Goal: Find specific page/section: Find specific page/section

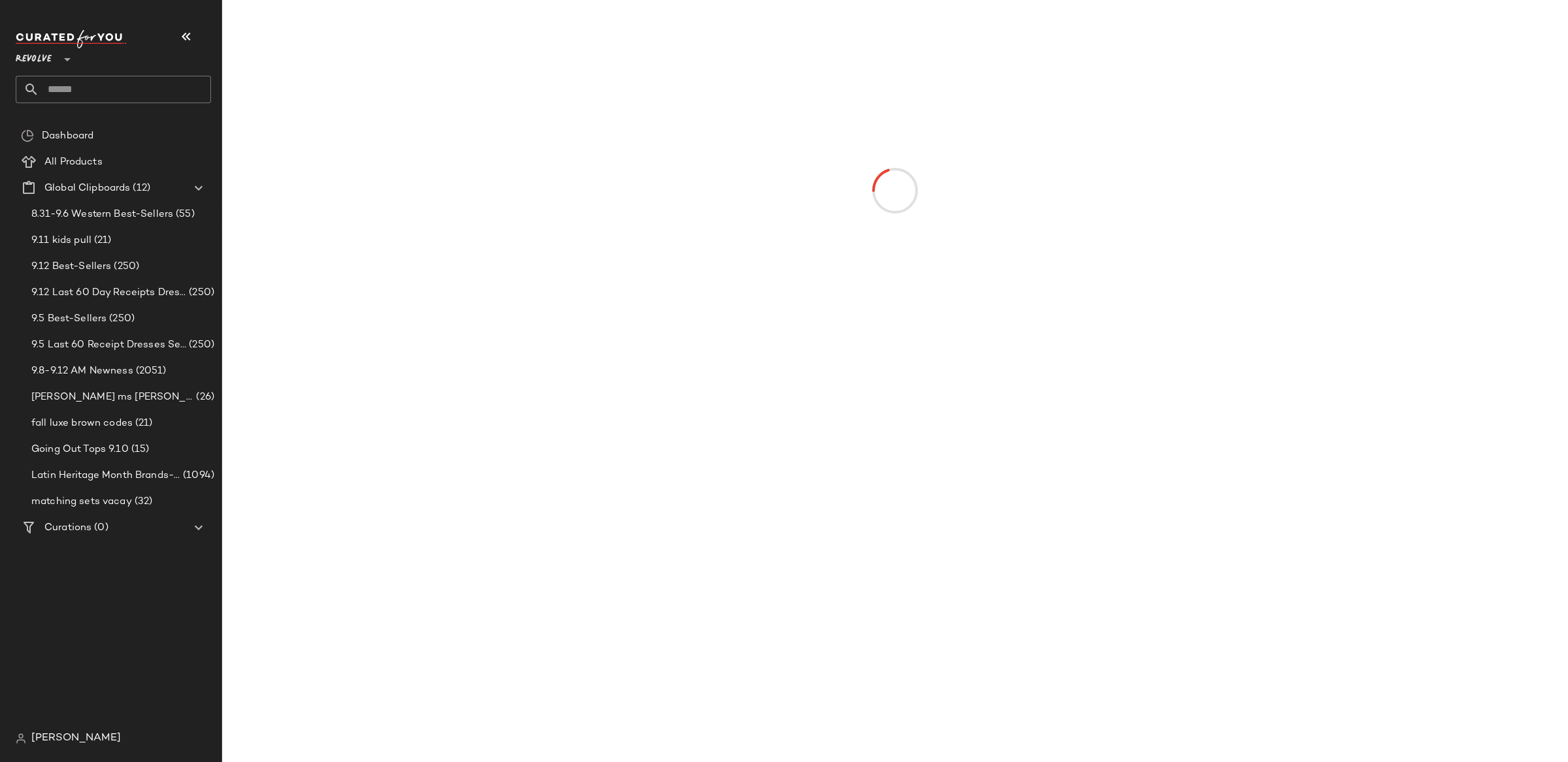
click at [55, 60] on div "Revolve **" at bounding box center [36, 52] width 41 height 33
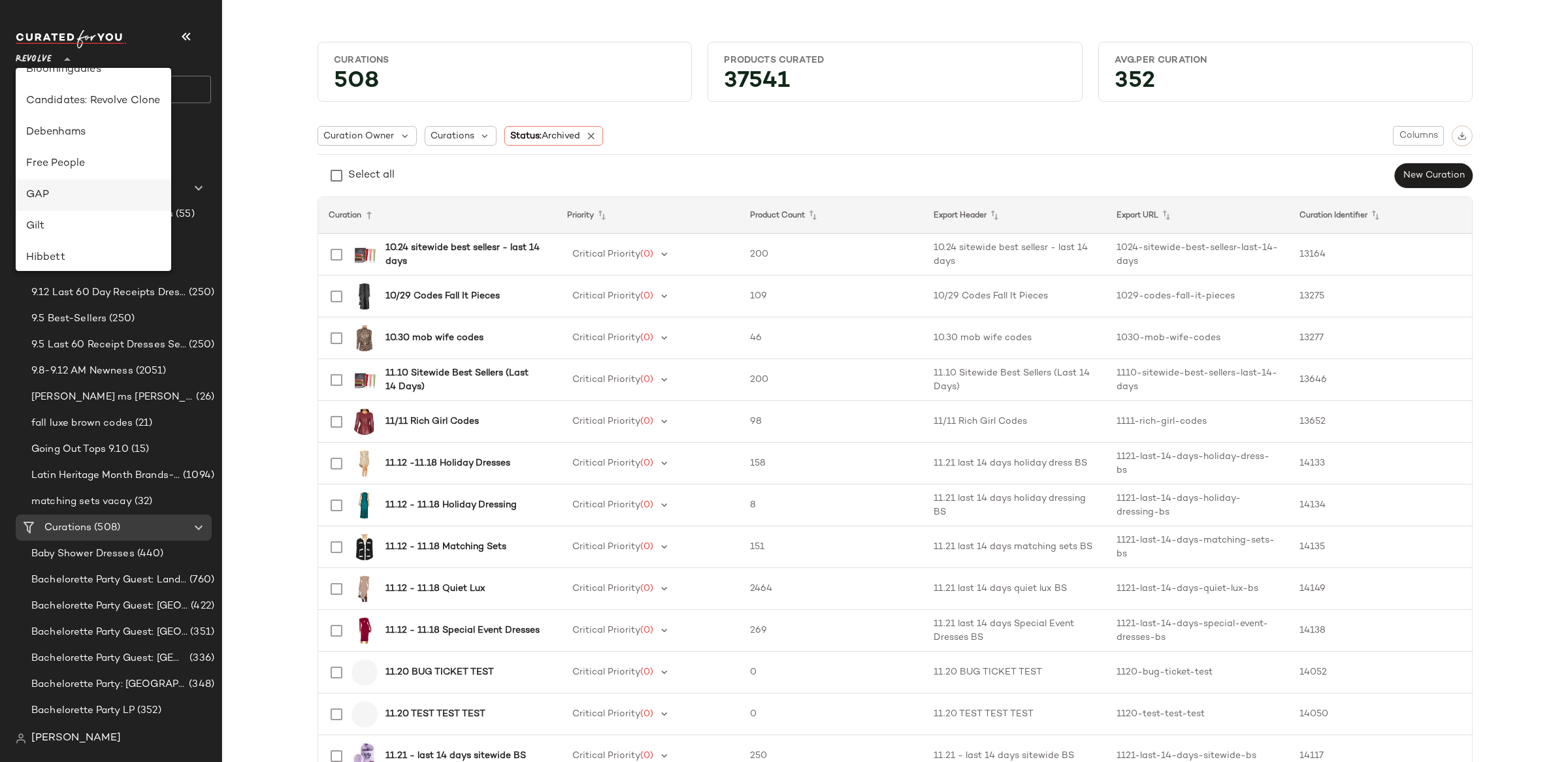
click at [80, 200] on div "GAP" at bounding box center [93, 195] width 135 height 16
type input "**"
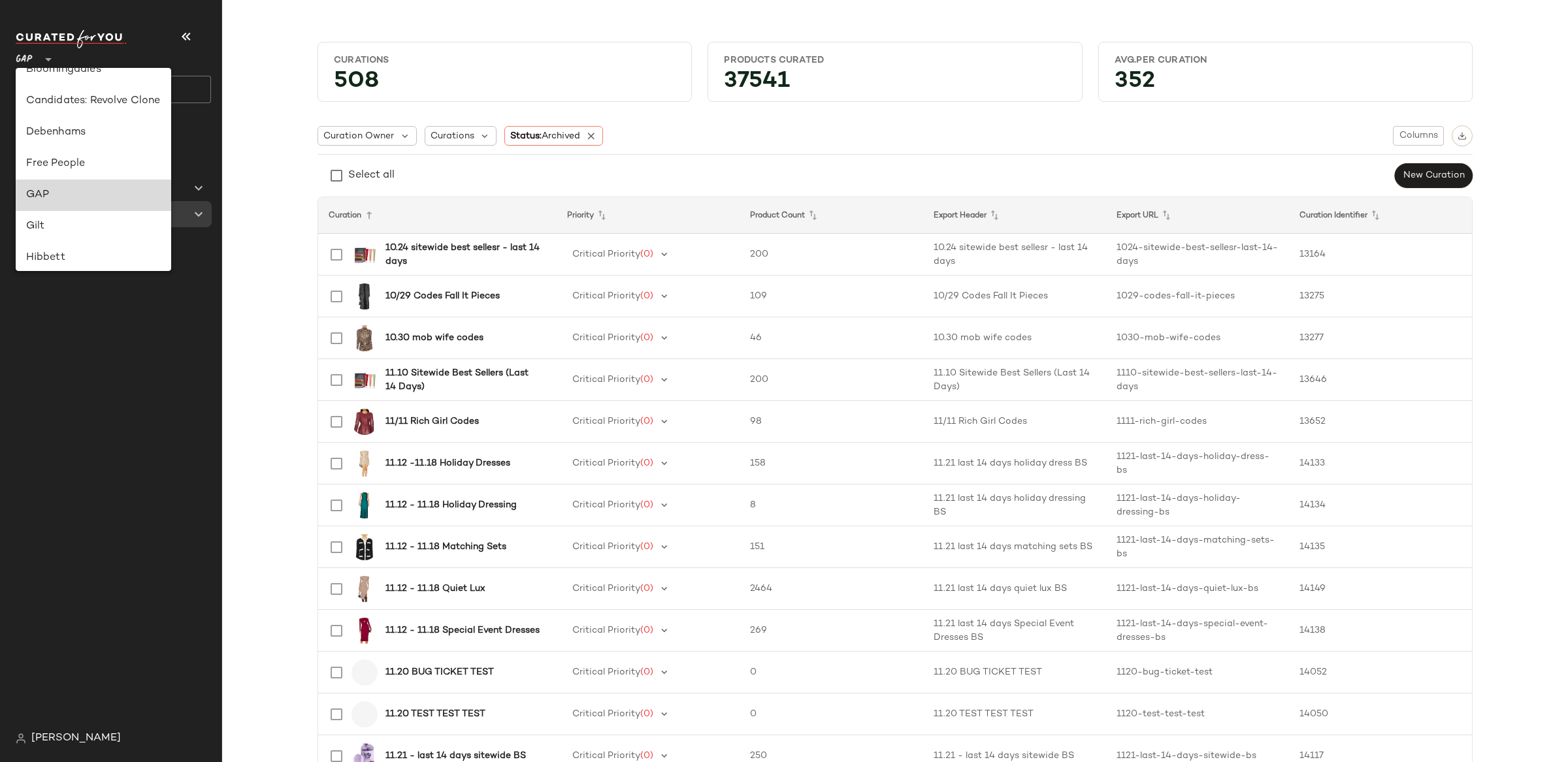
scroll to position [197, 0]
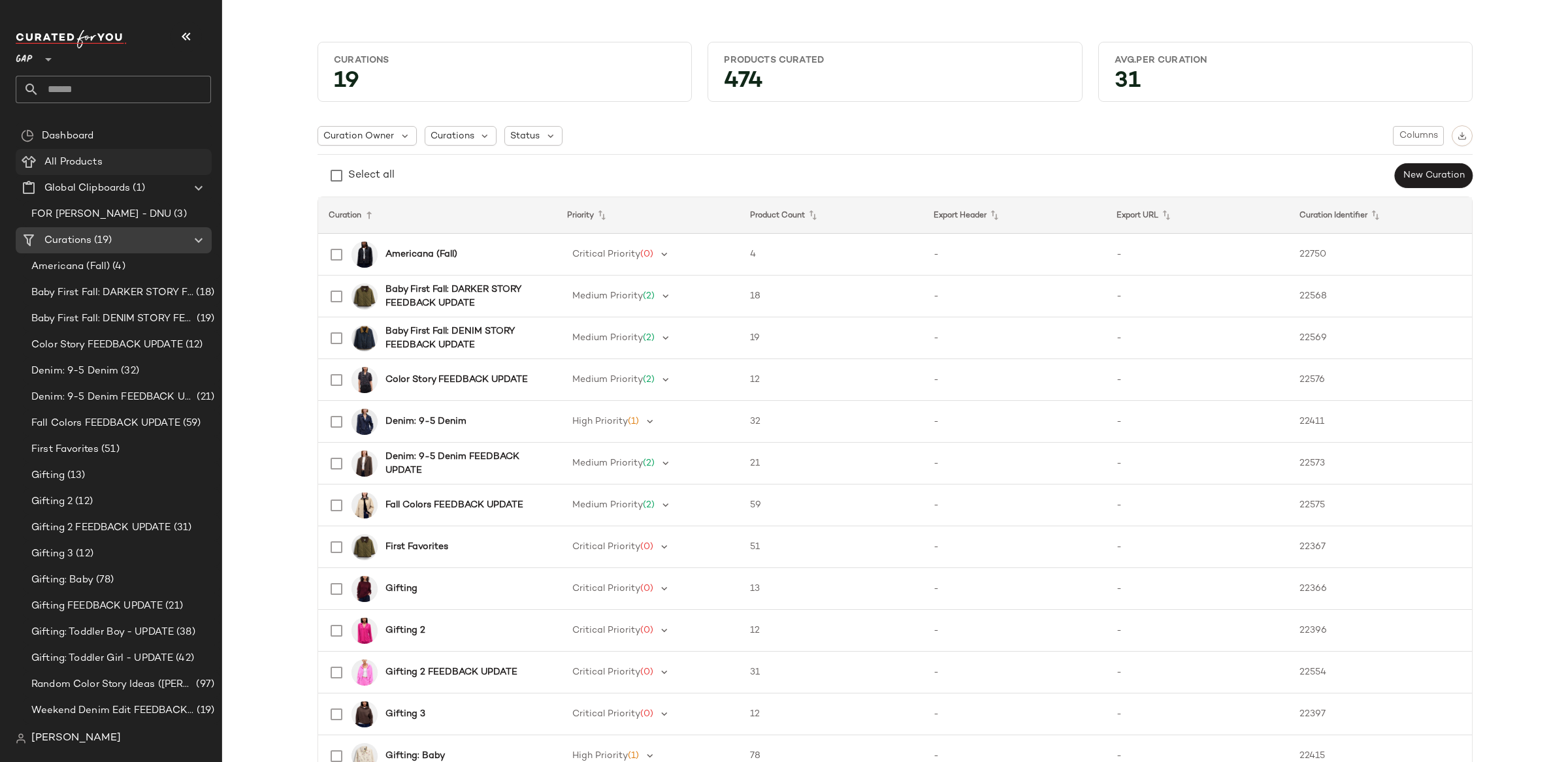
click at [98, 161] on span "All Products" at bounding box center [72, 161] width 58 height 15
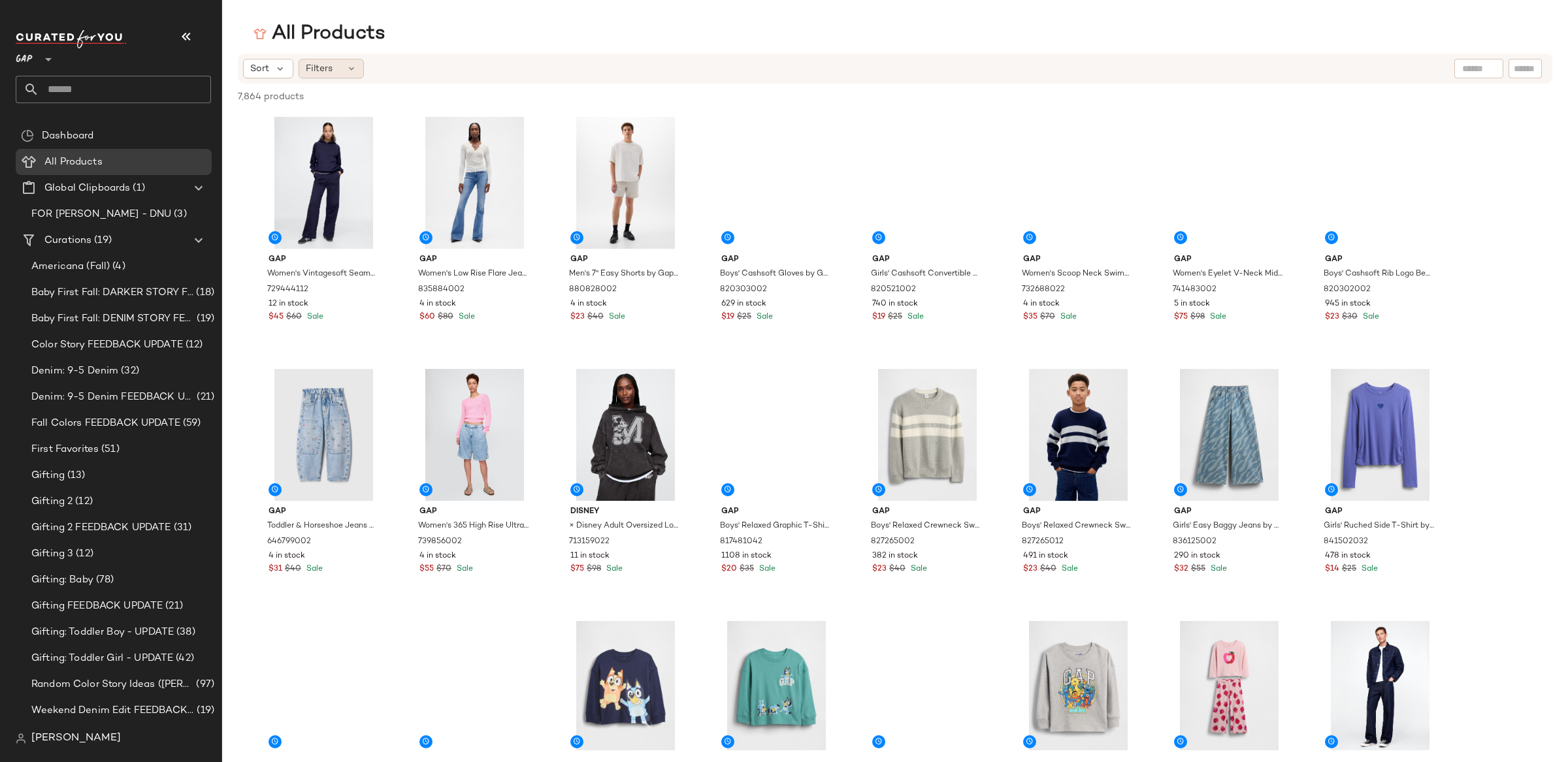
click at [333, 72] on div "Filters" at bounding box center [331, 68] width 66 height 20
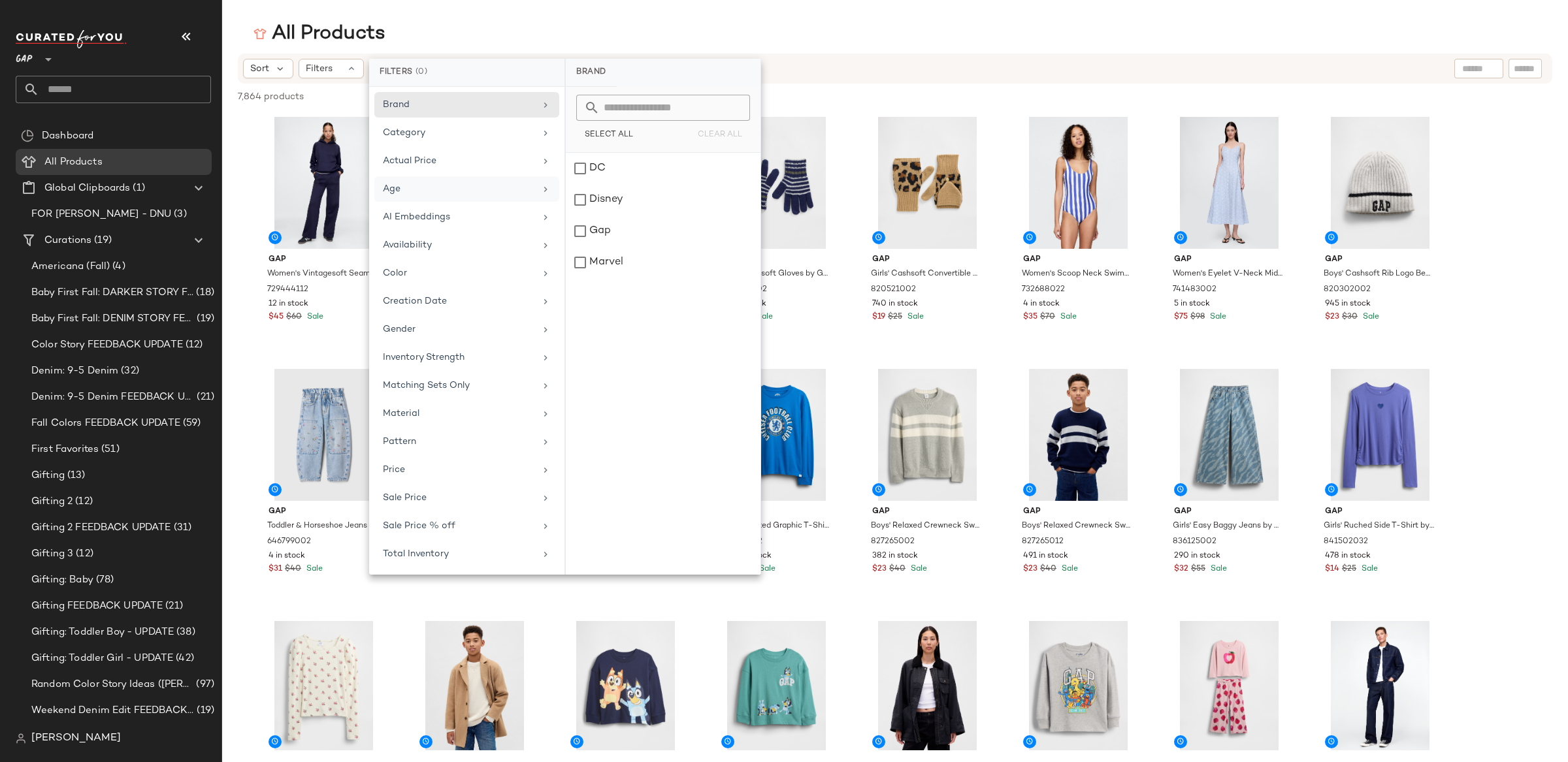
click at [437, 194] on div "Age" at bounding box center [459, 189] width 152 height 14
click at [598, 234] on div "kids" at bounding box center [663, 231] width 195 height 31
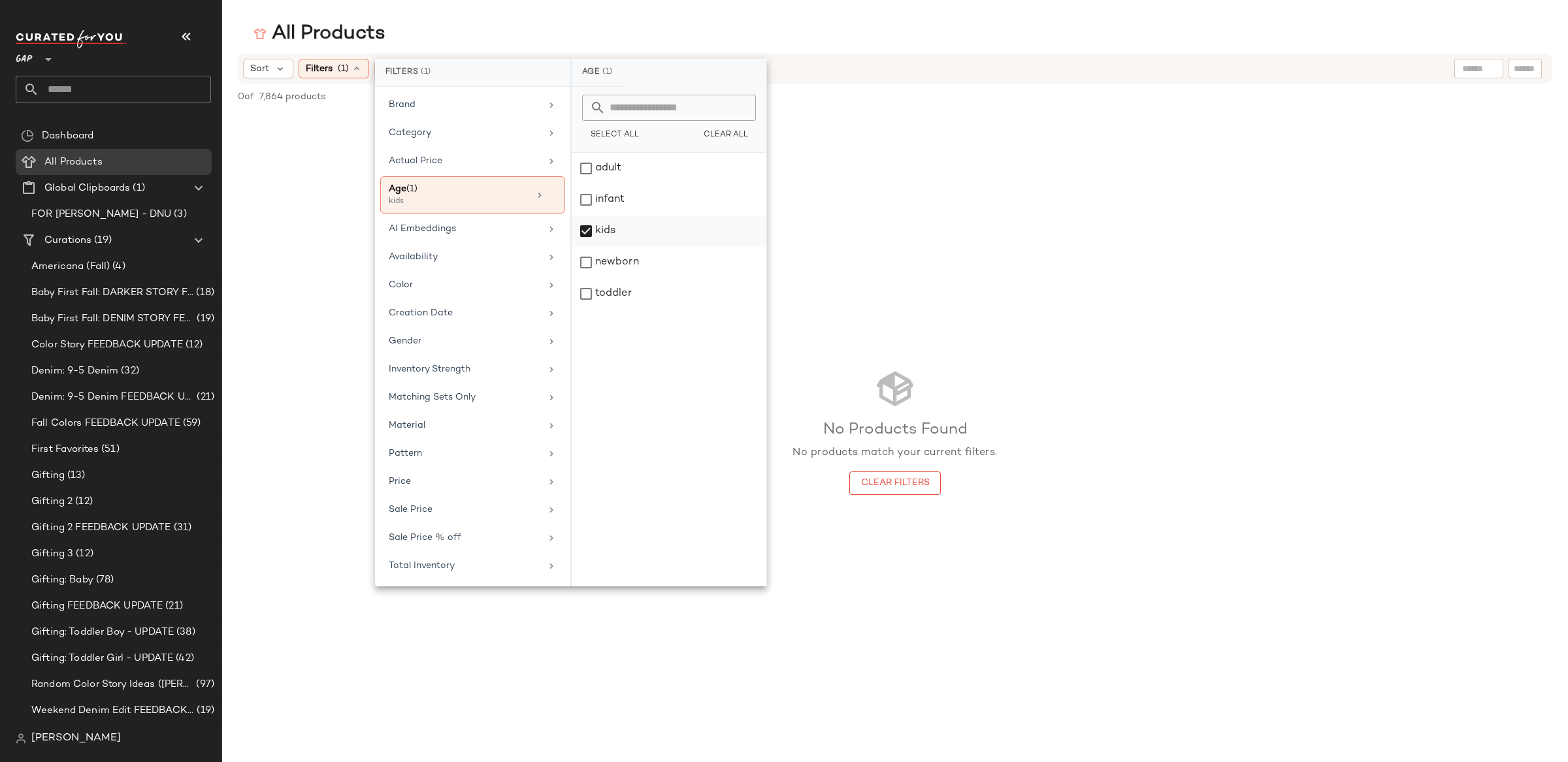
click at [586, 230] on div "kids" at bounding box center [669, 231] width 195 height 31
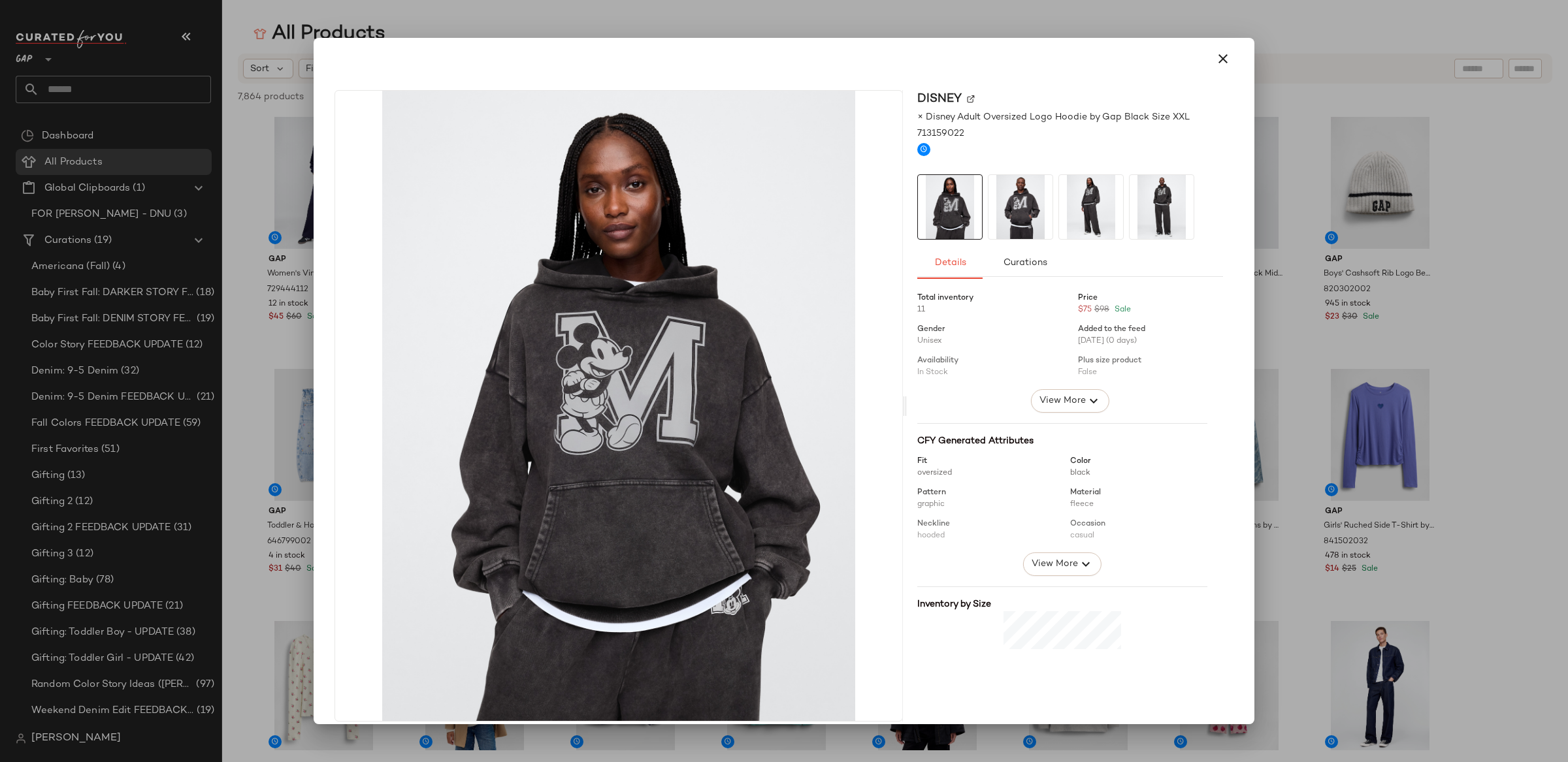
click at [1216, 55] on icon "button" at bounding box center [1223, 59] width 16 height 16
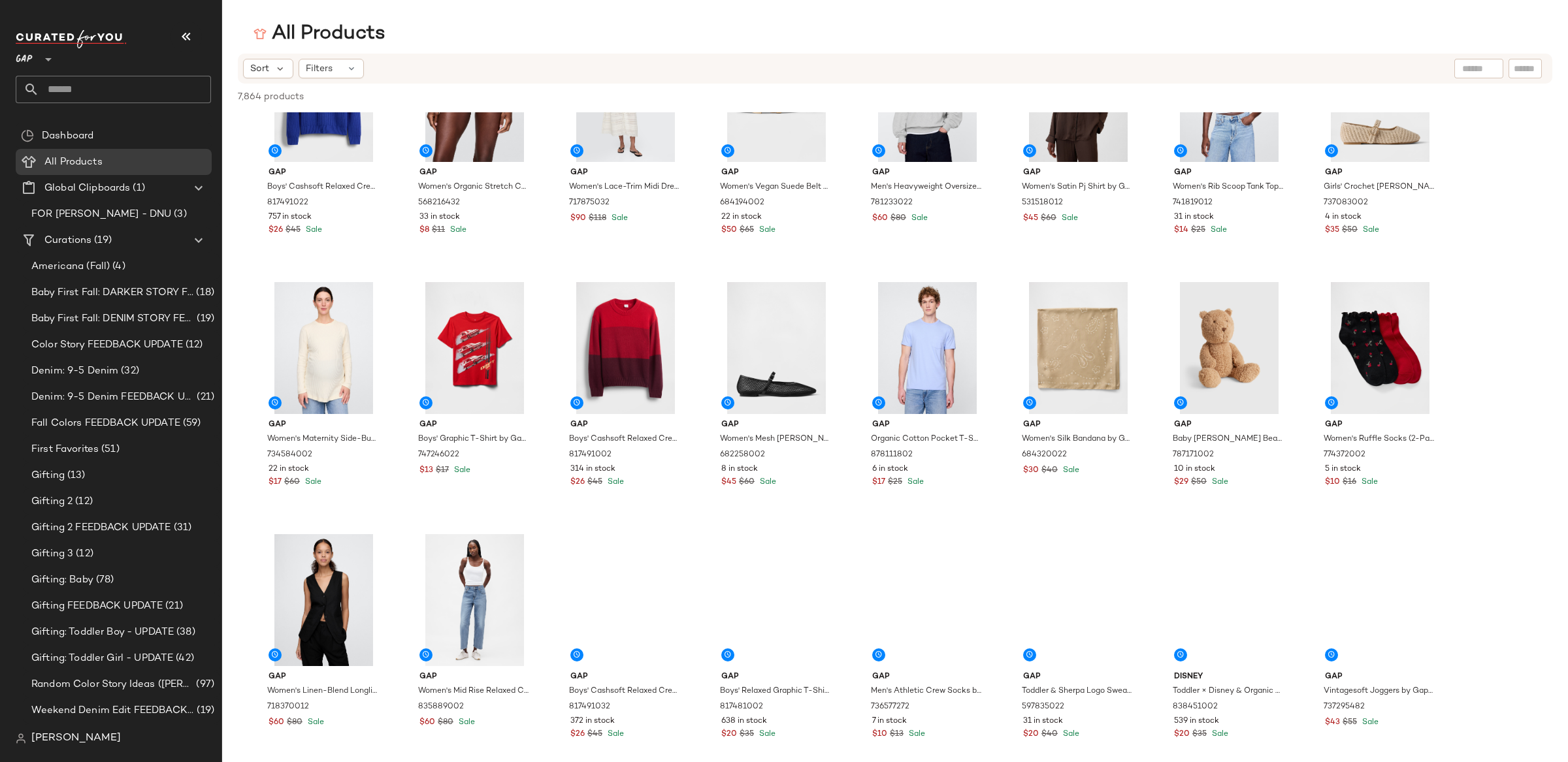
scroll to position [1096, 0]
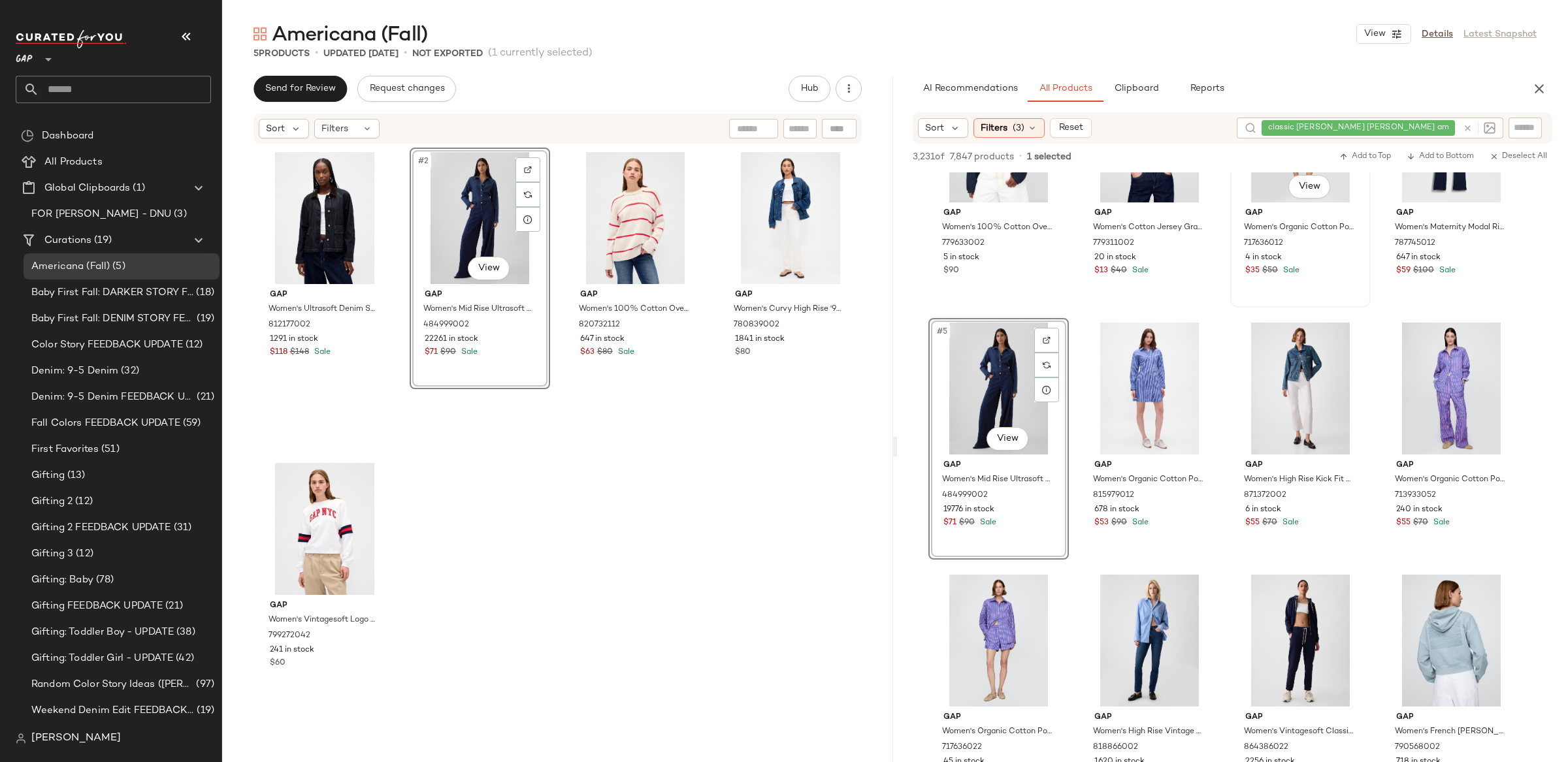
scroll to position [111, 0]
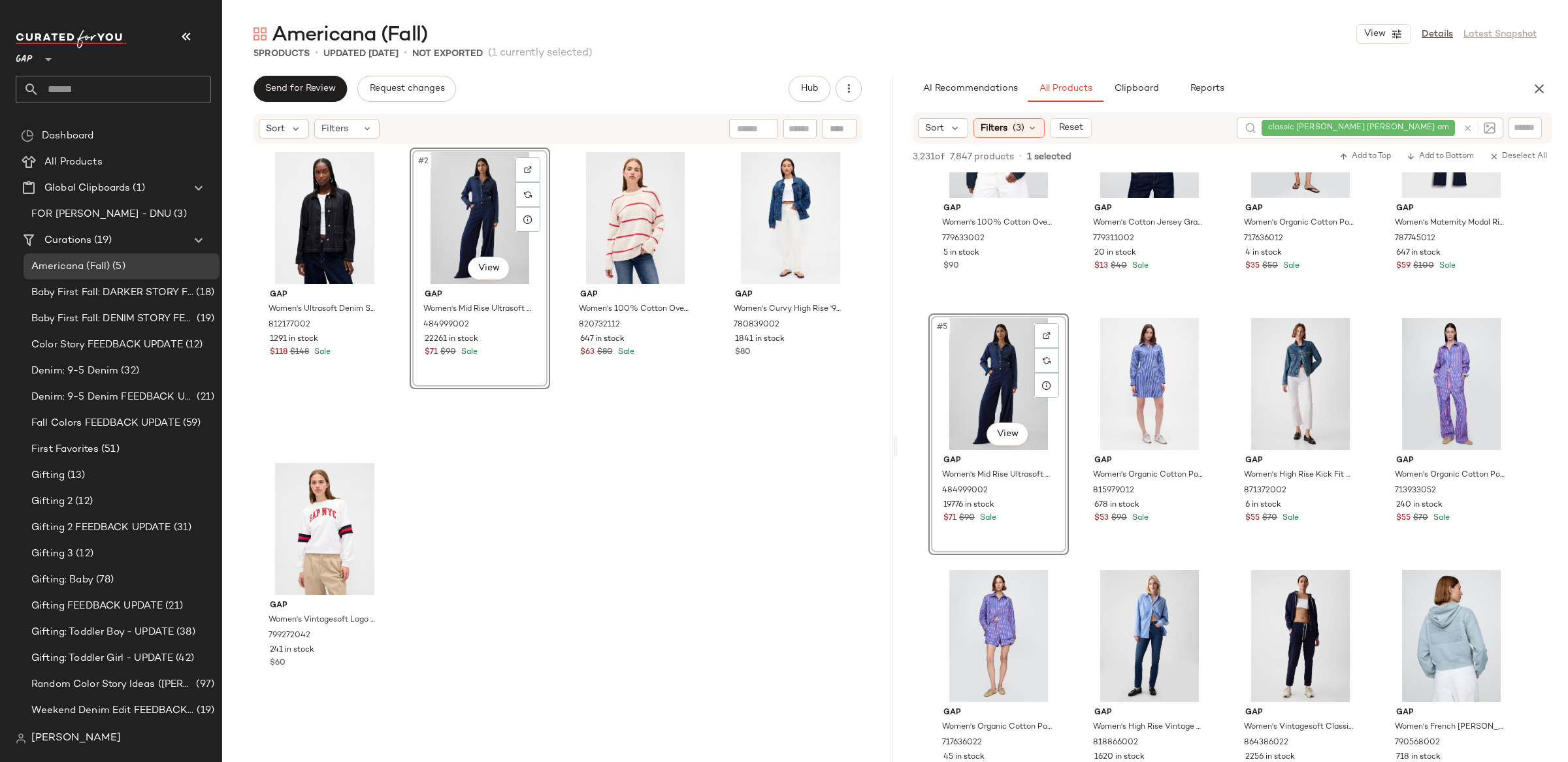
click at [1463, 126] on div at bounding box center [1477, 128] width 38 height 21
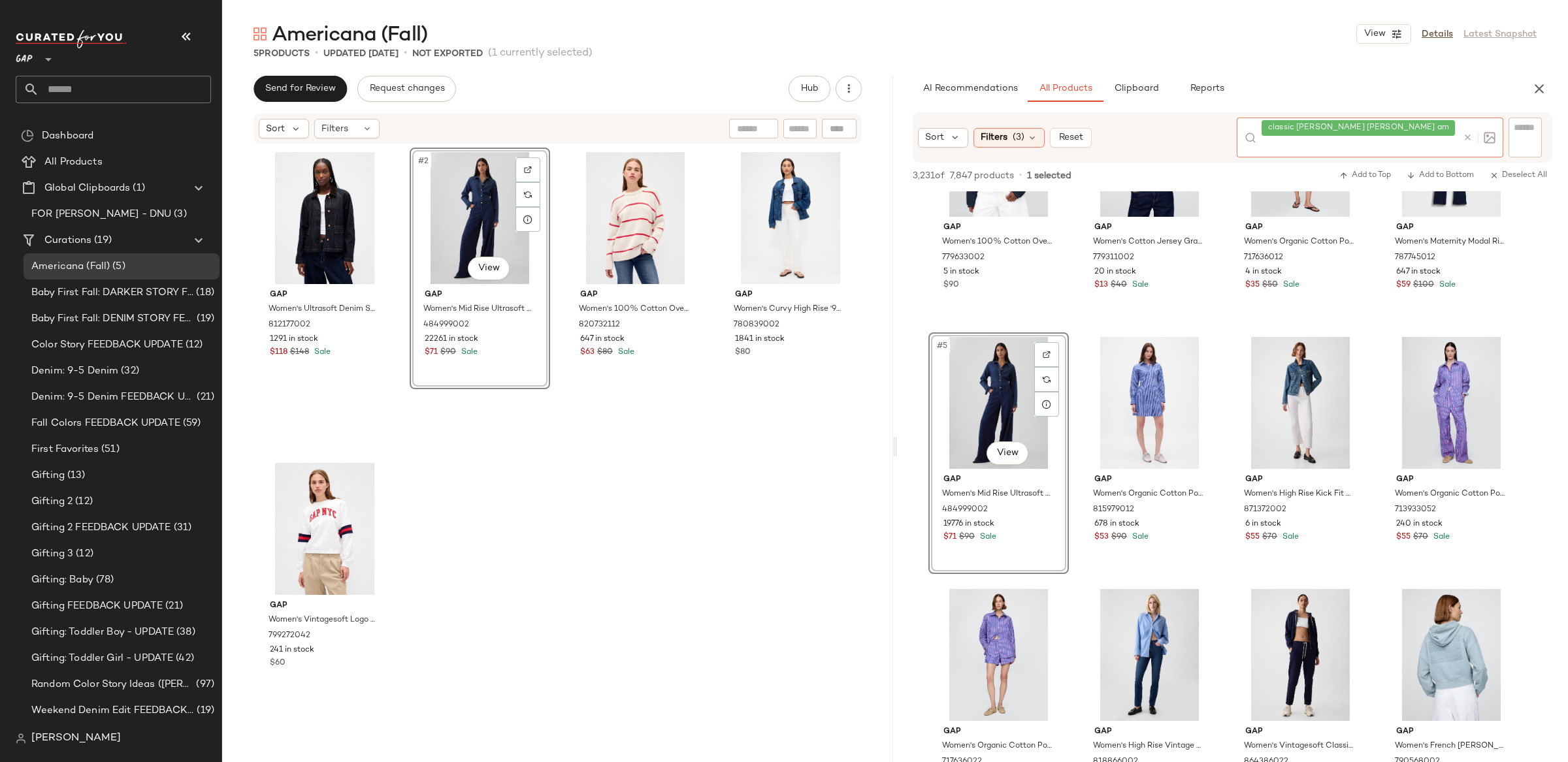
click at [1465, 135] on icon at bounding box center [1467, 137] width 9 height 9
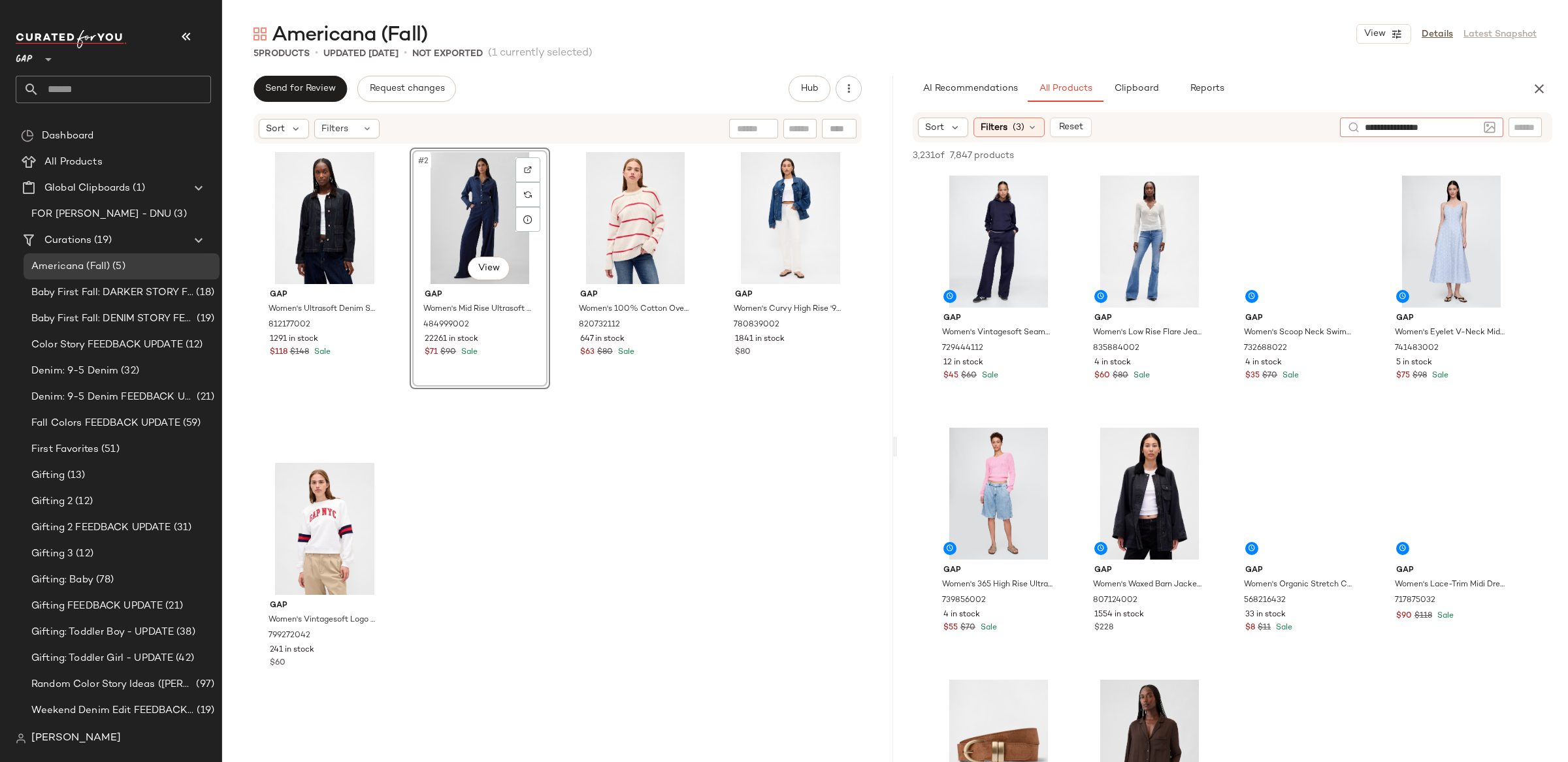
type input "**********"
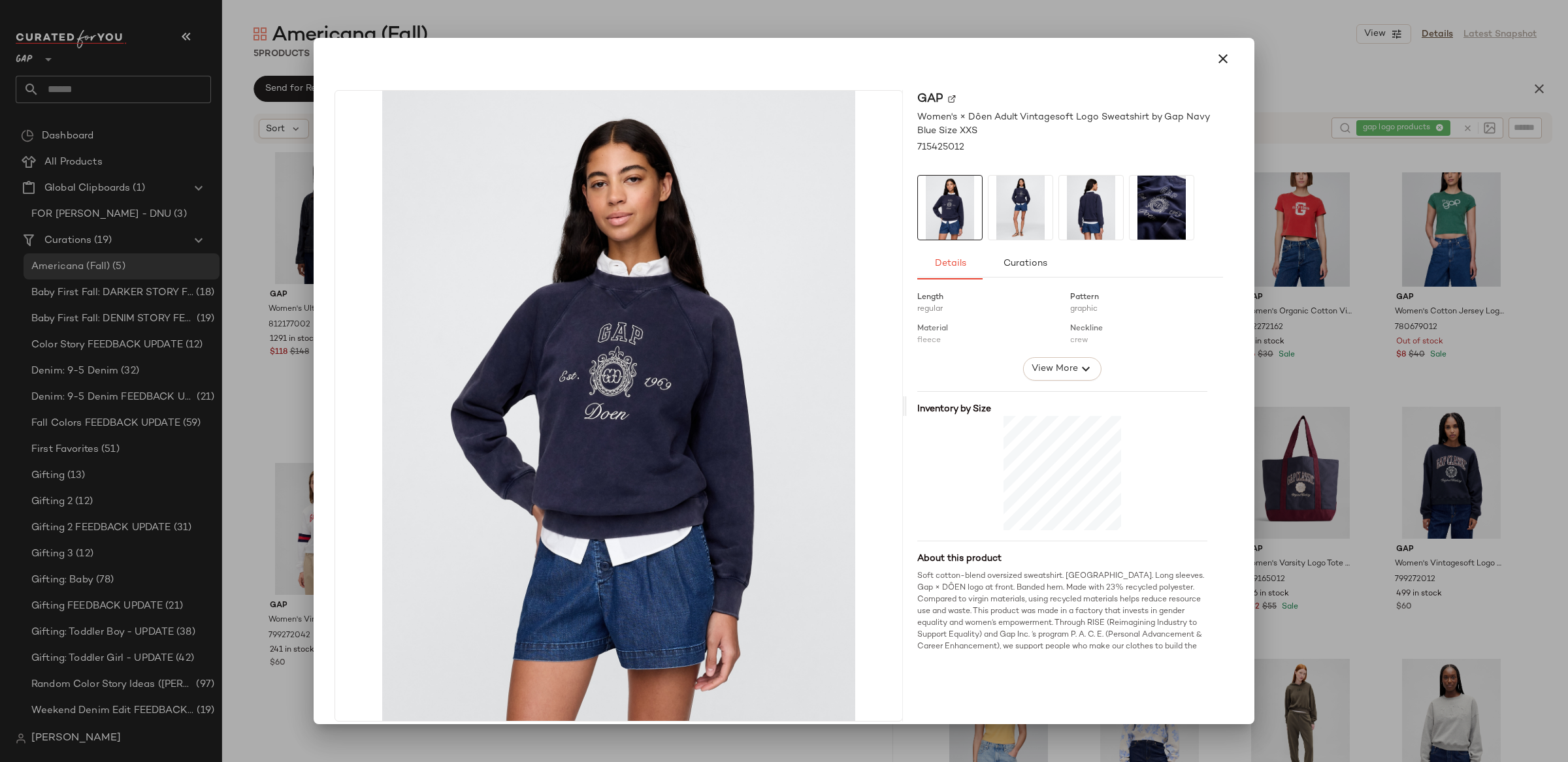
scroll to position [247, 0]
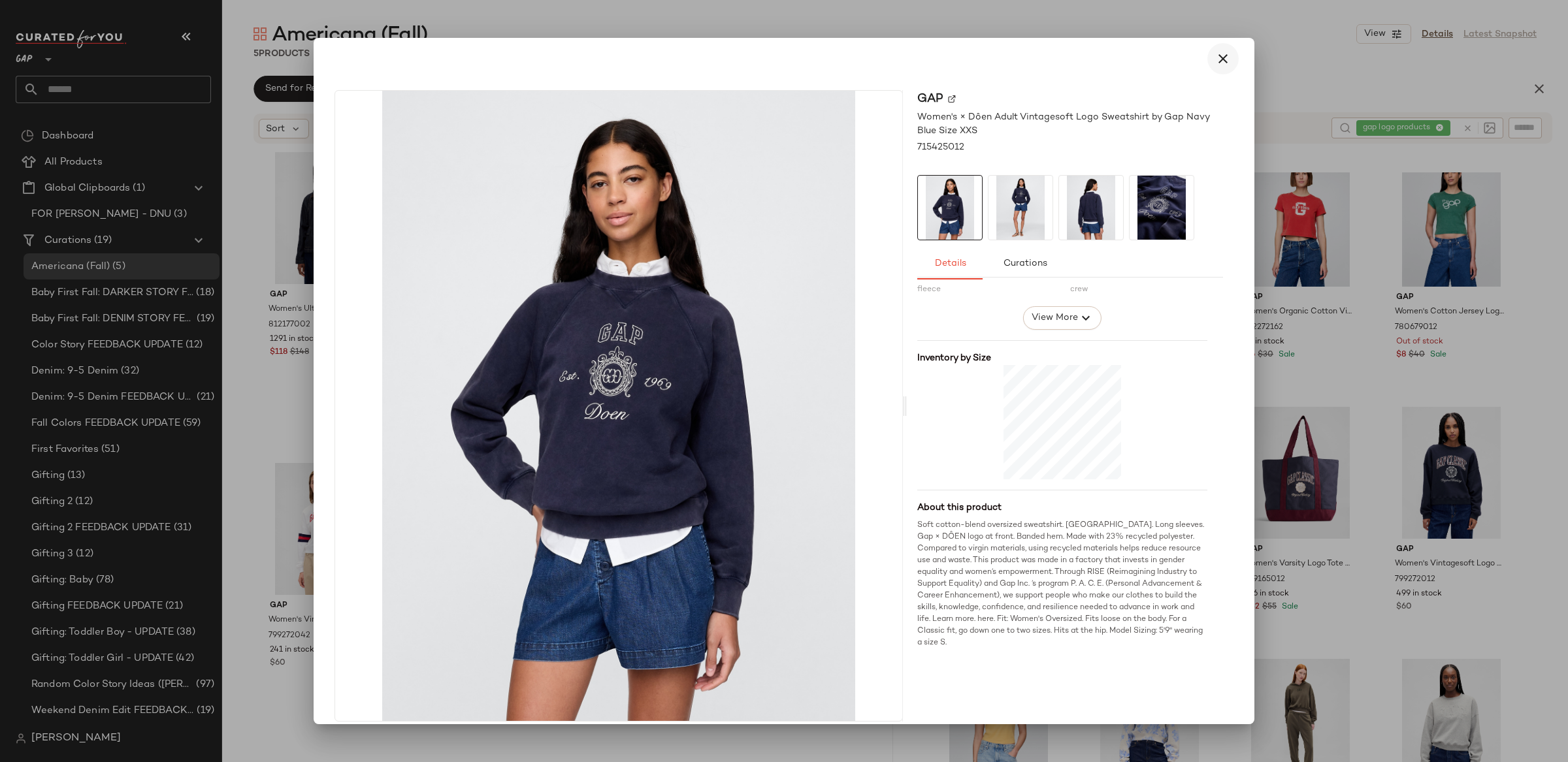
click at [1218, 60] on icon "button" at bounding box center [1223, 59] width 16 height 16
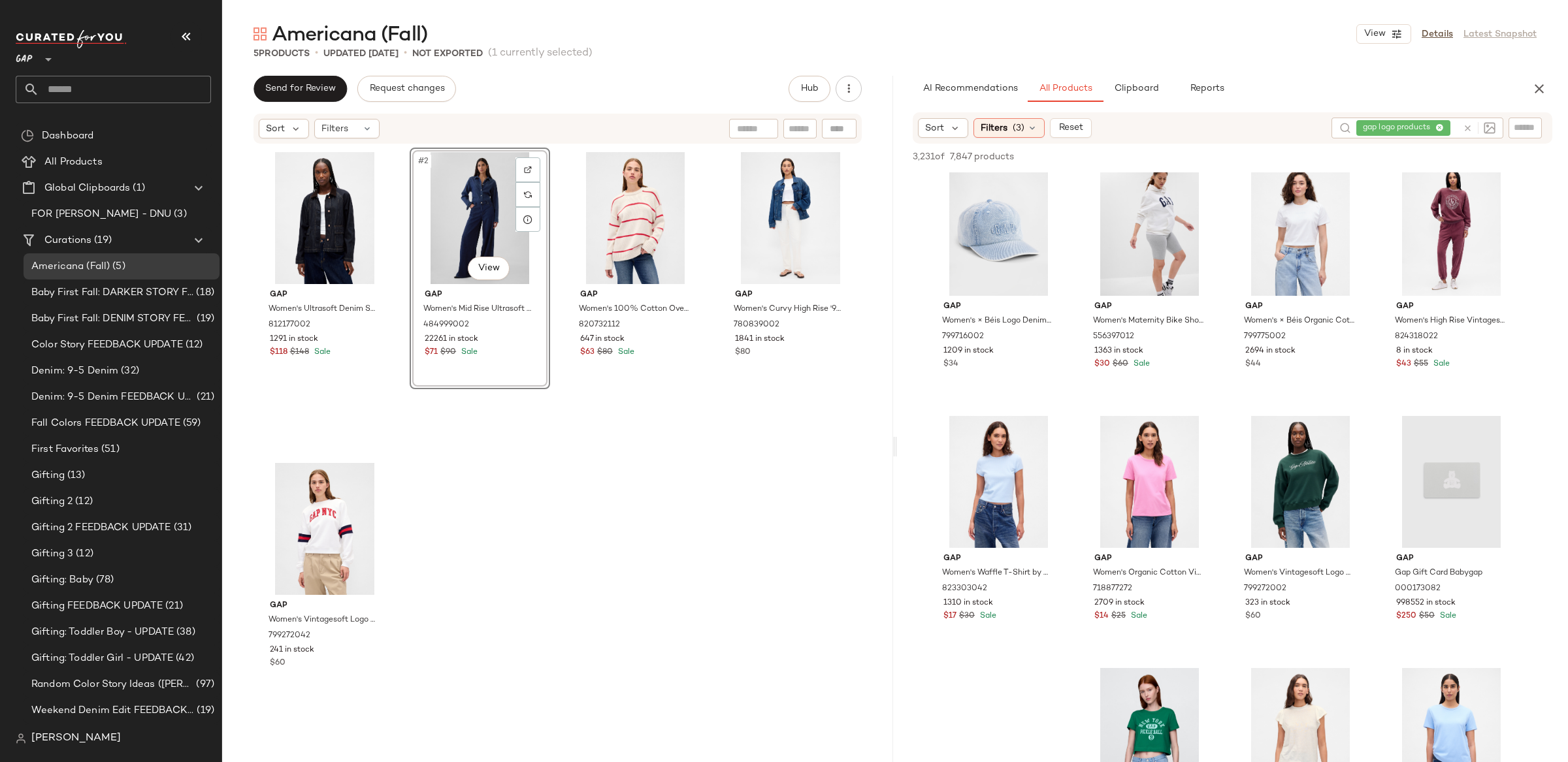
scroll to position [3284, 0]
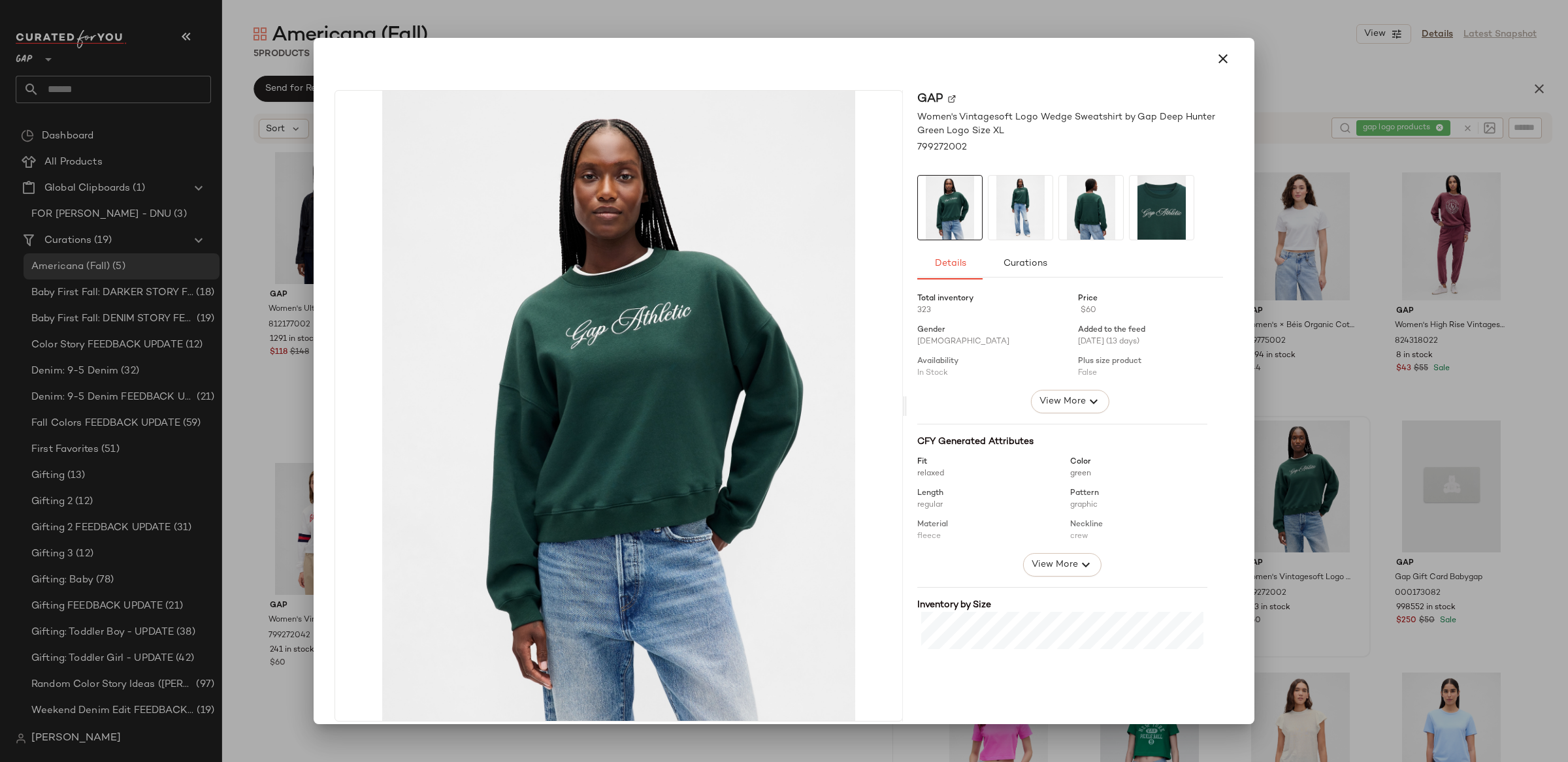
click at [1215, 58] on icon "button" at bounding box center [1223, 59] width 16 height 16
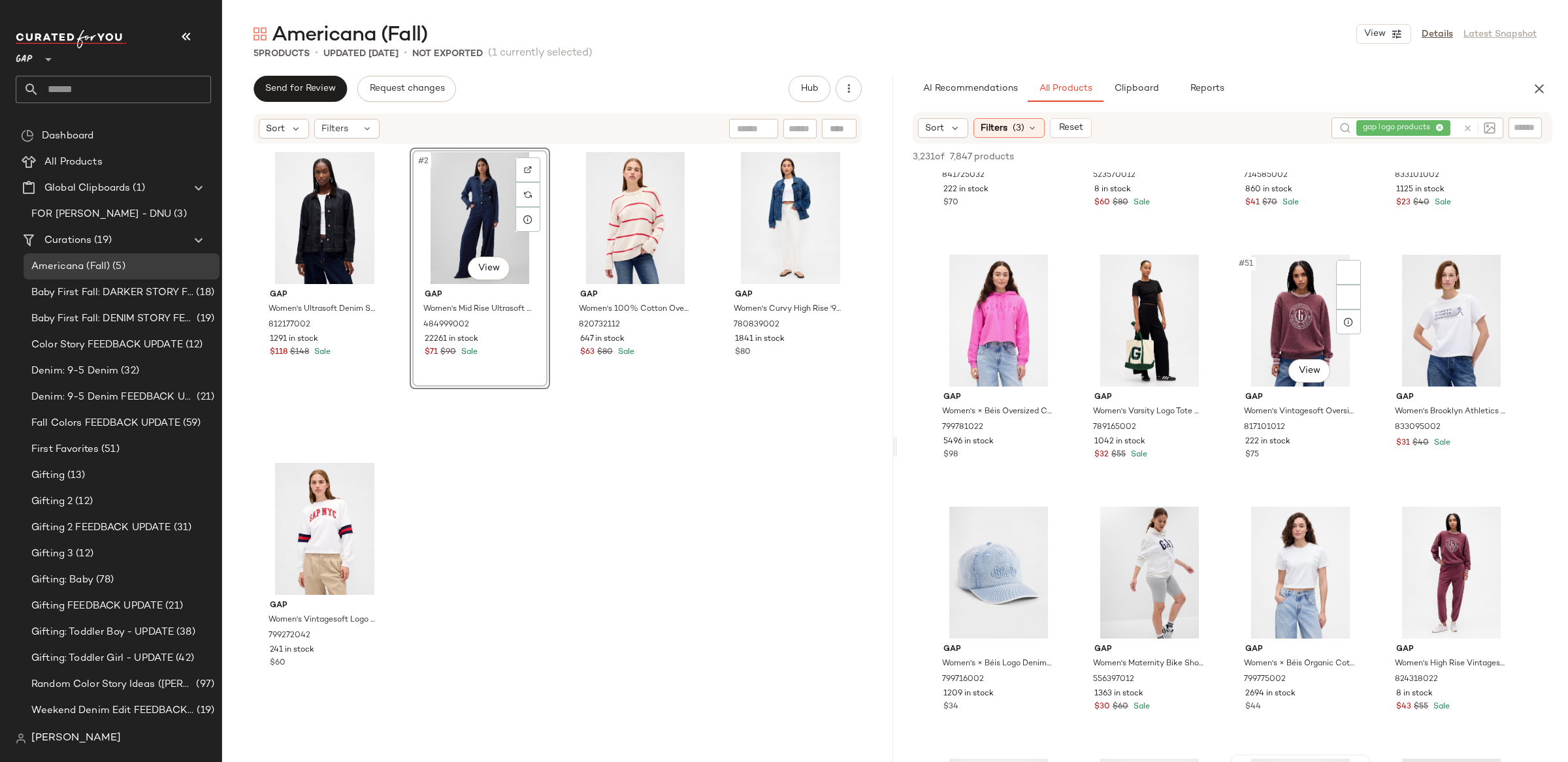
scroll to position [2944, 0]
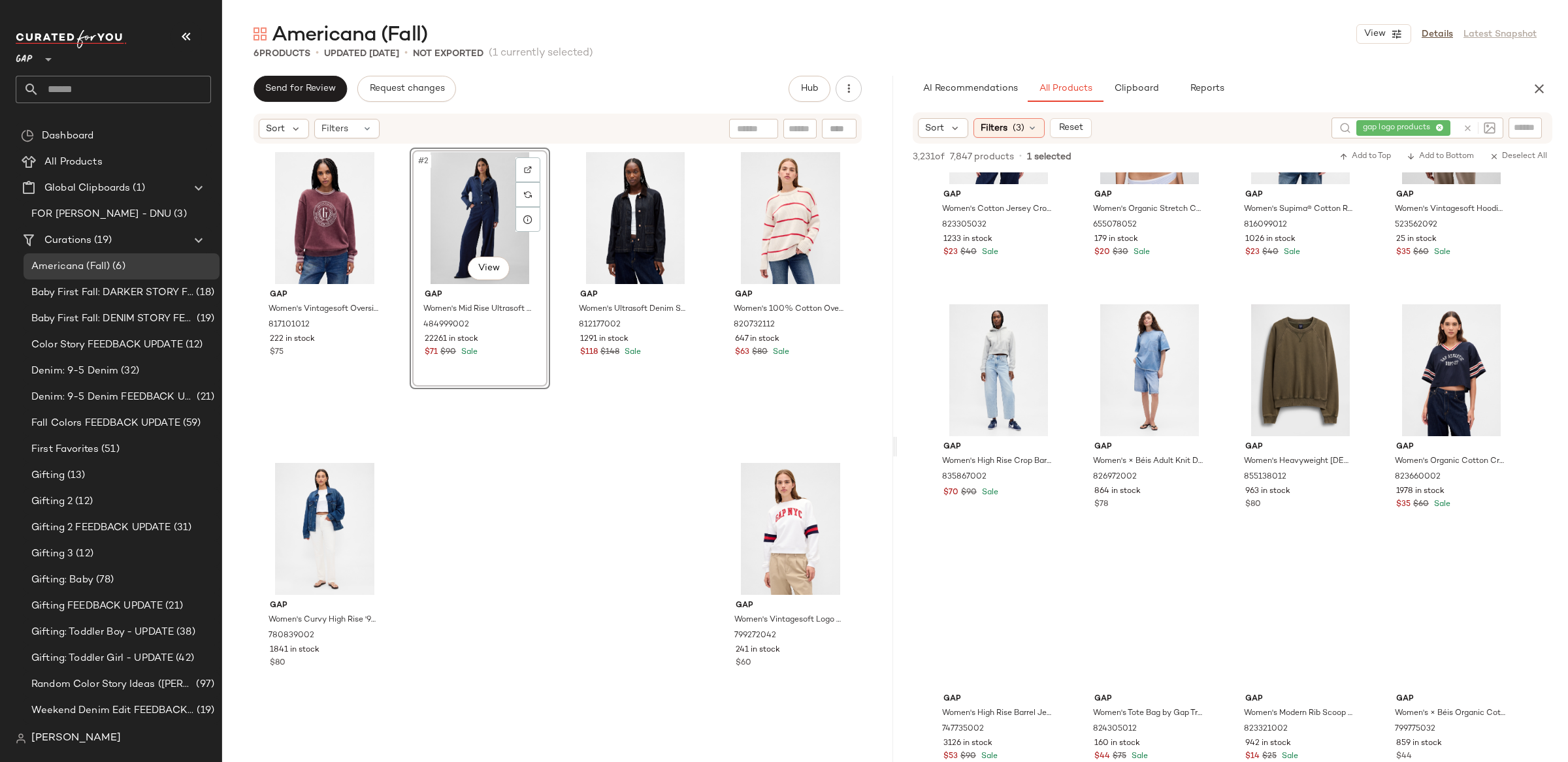
scroll to position [4173, 0]
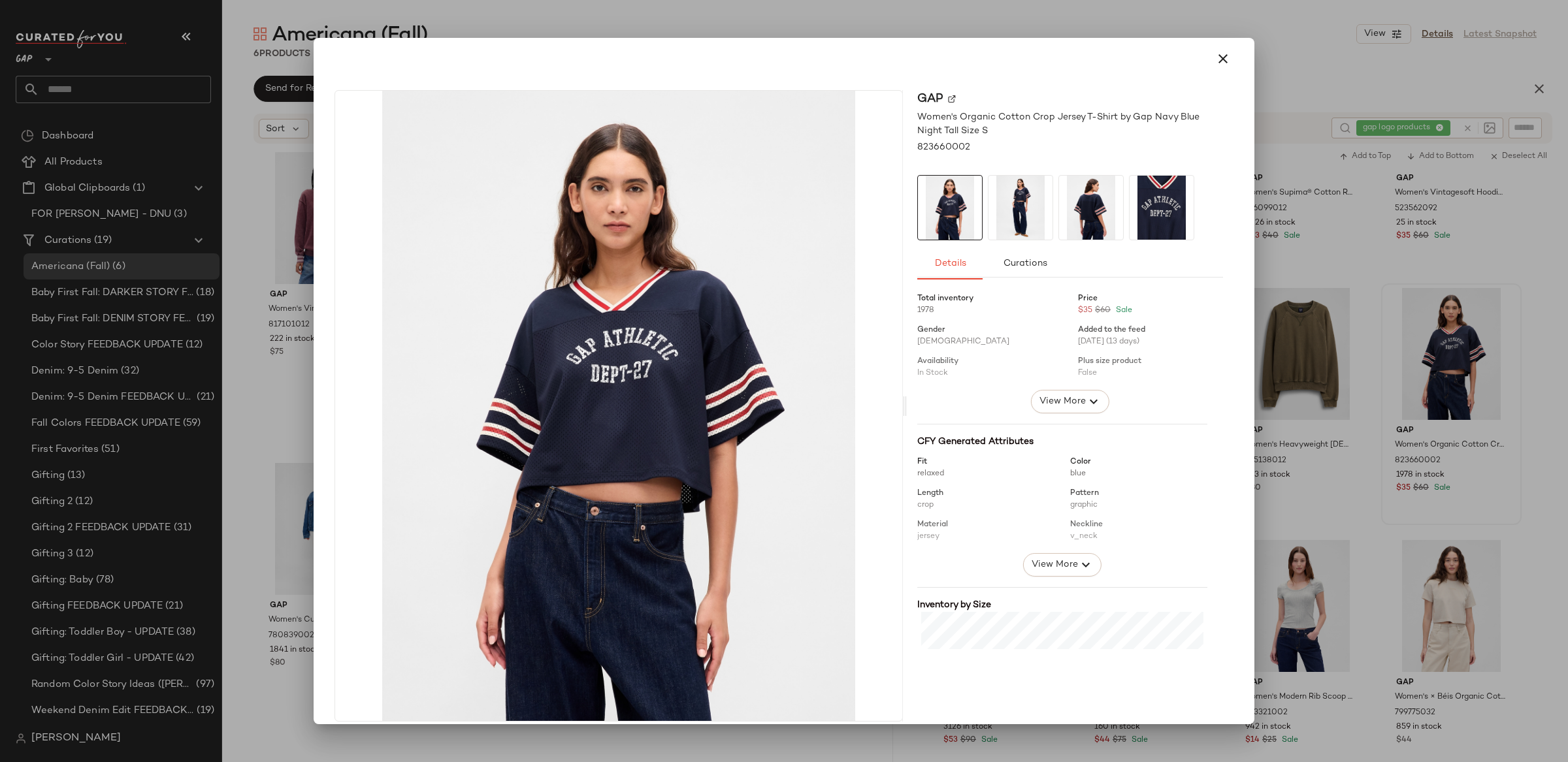
click at [1215, 59] on icon "button" at bounding box center [1223, 59] width 16 height 16
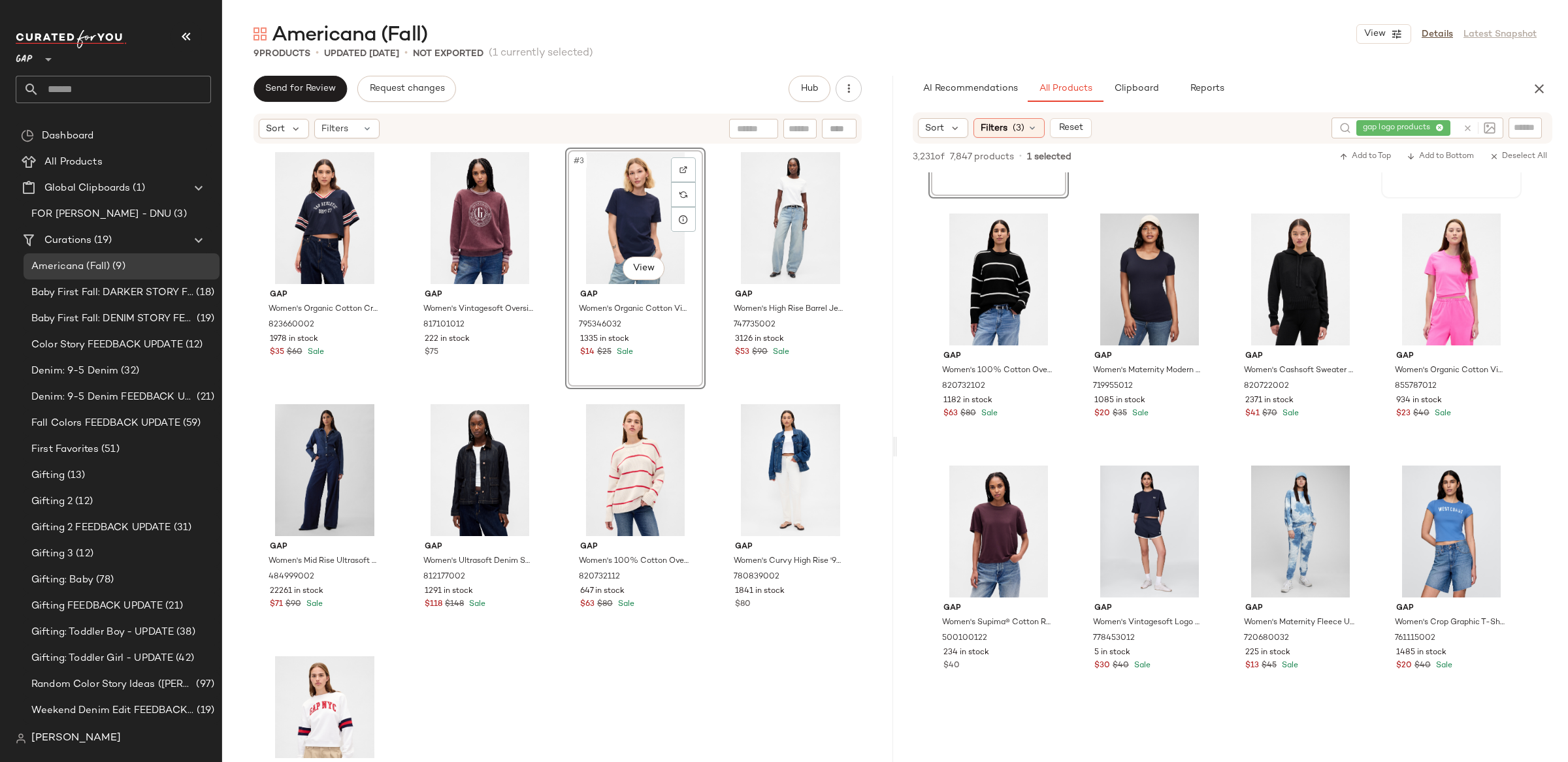
scroll to position [6934, 0]
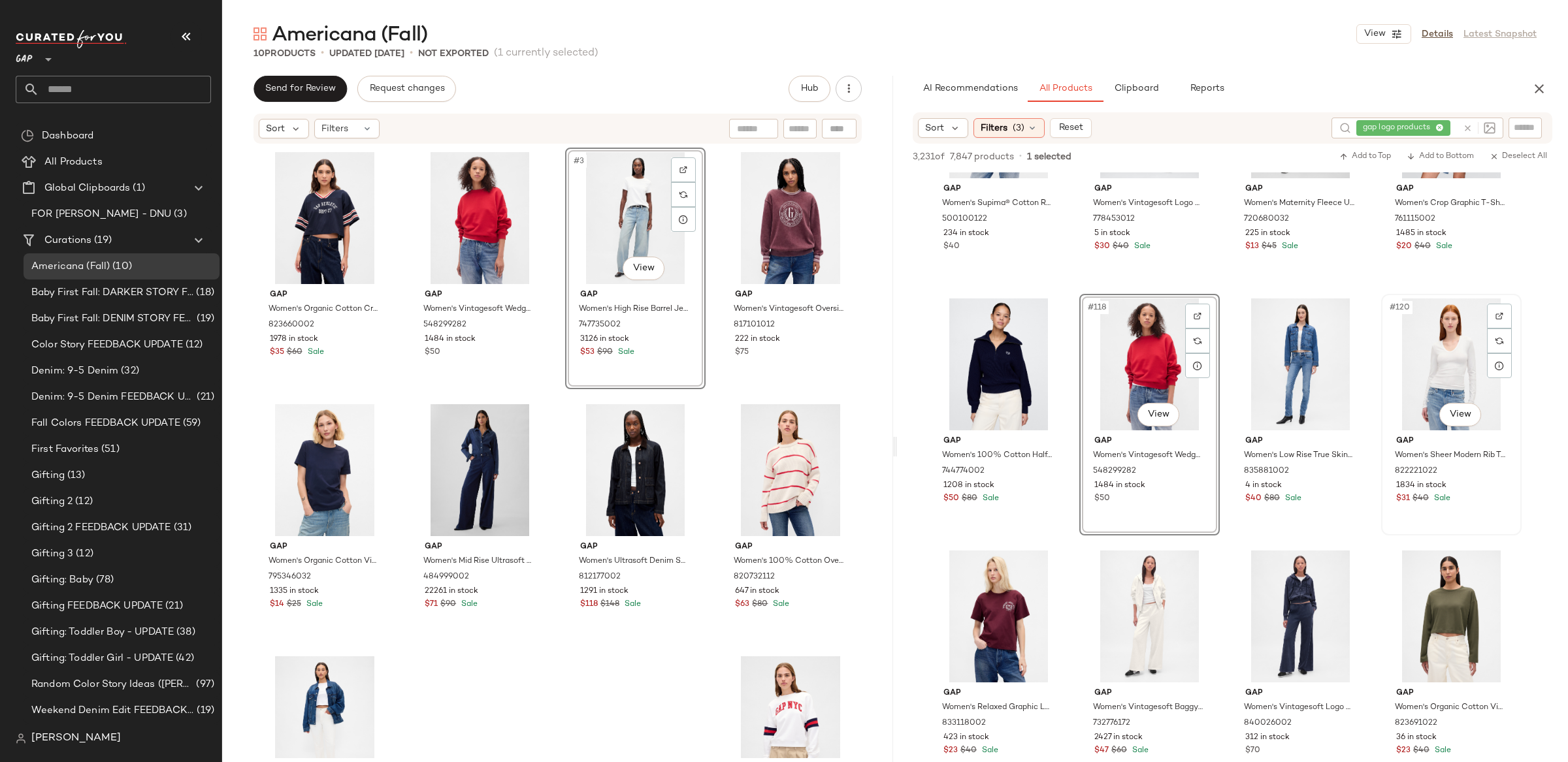
scroll to position [7220, 0]
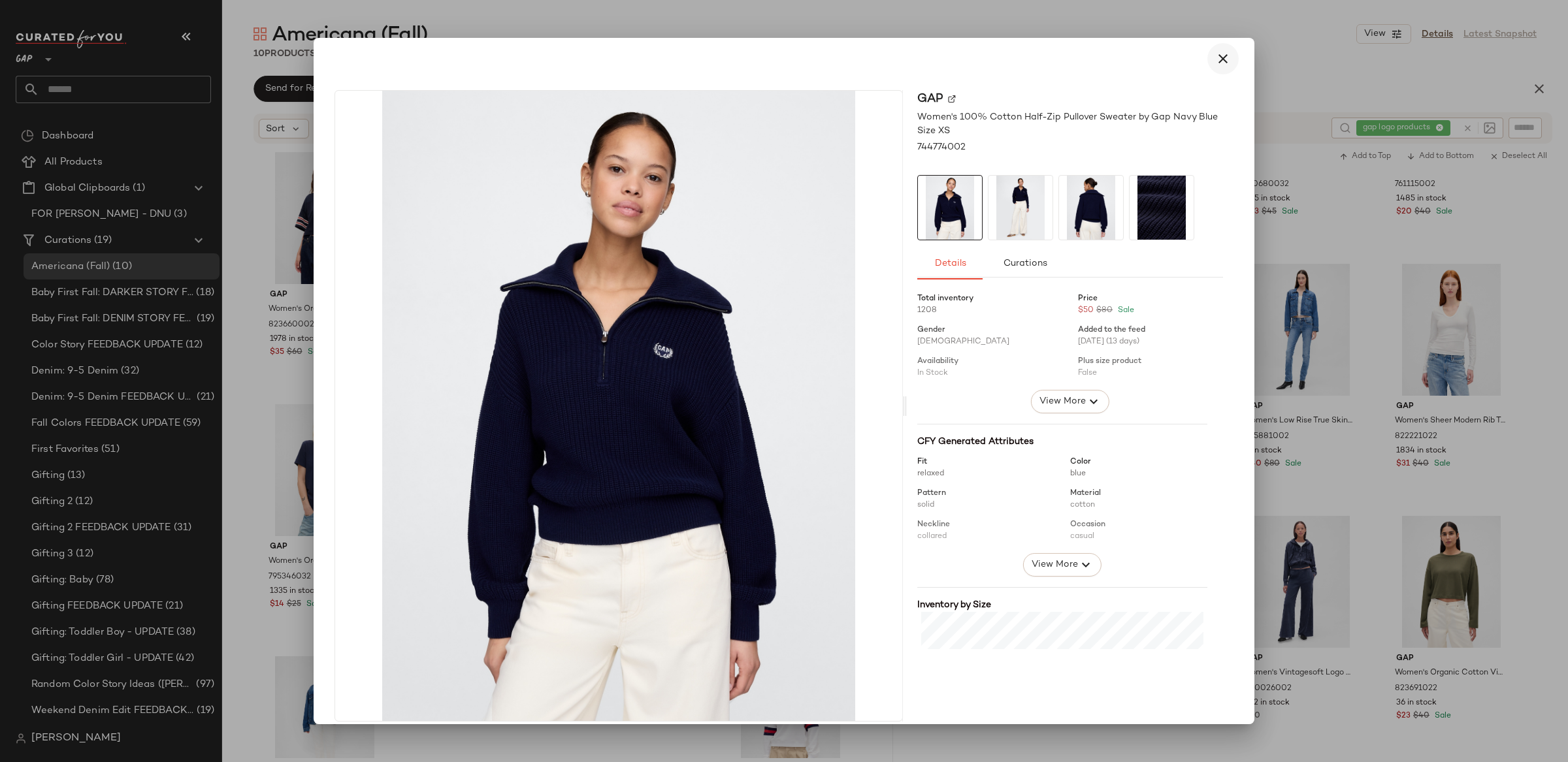
click at [1219, 59] on icon "button" at bounding box center [1223, 59] width 16 height 16
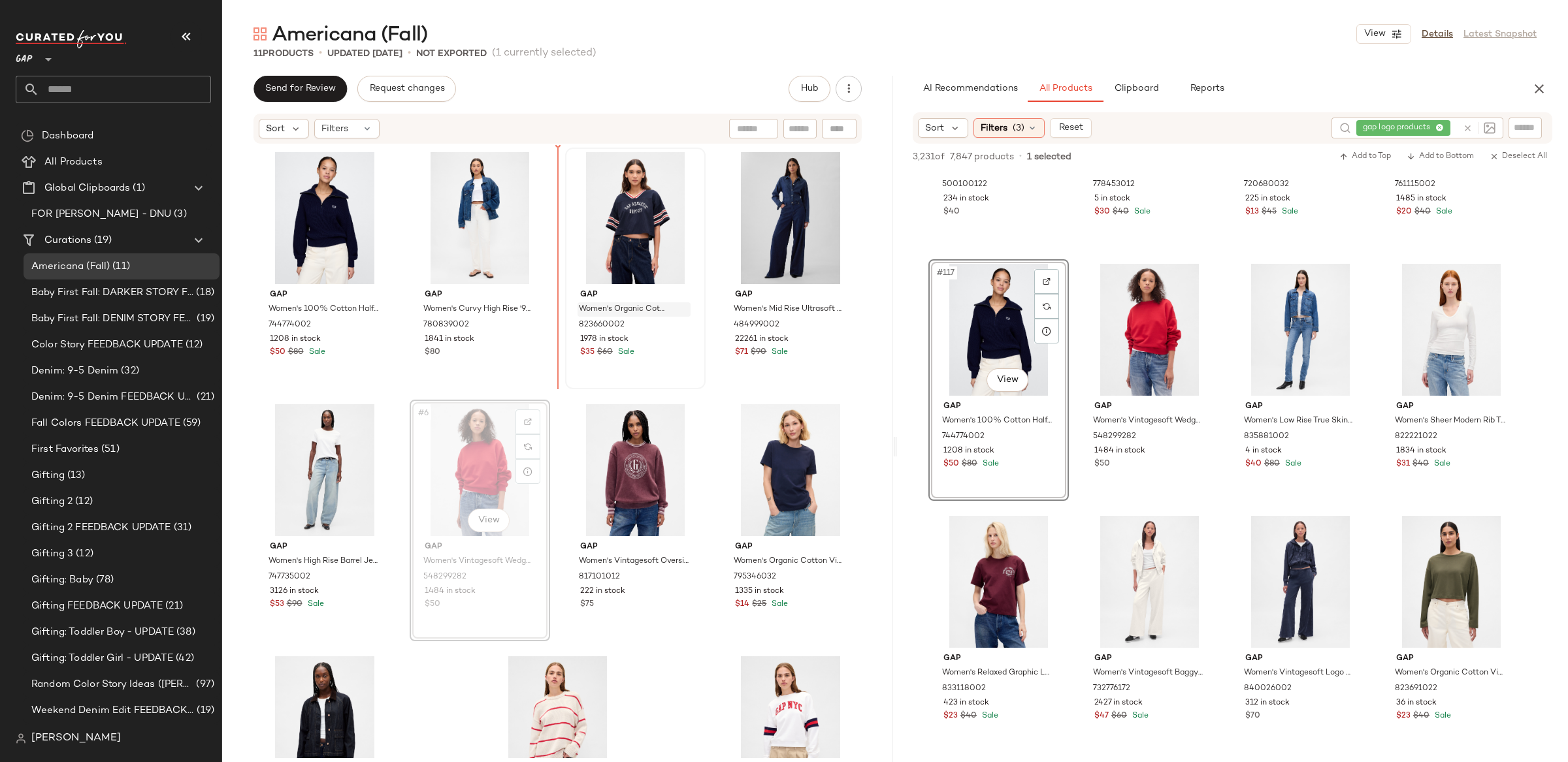
scroll to position [1, 0]
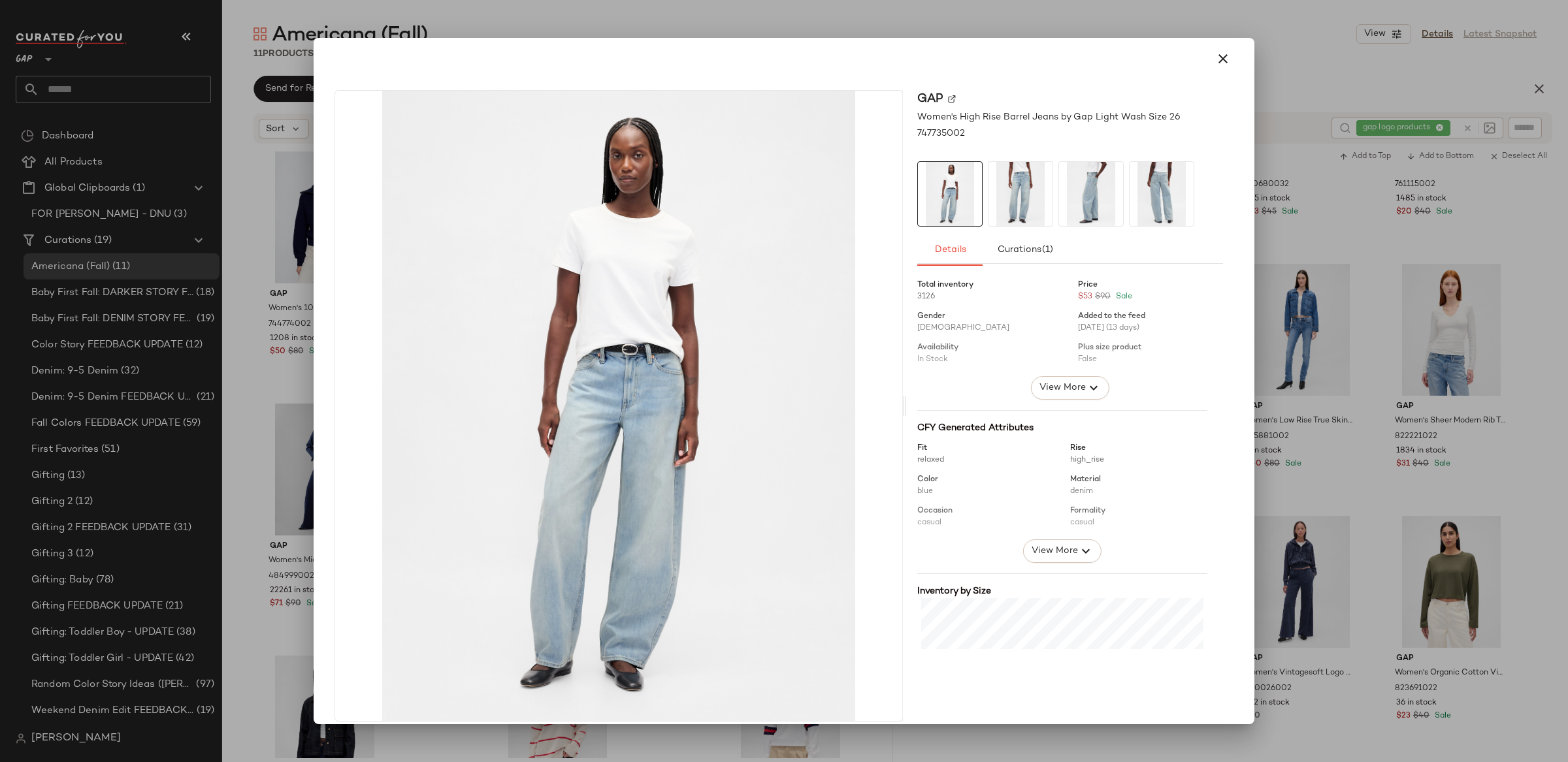
click at [1218, 66] on icon "button" at bounding box center [1223, 59] width 16 height 16
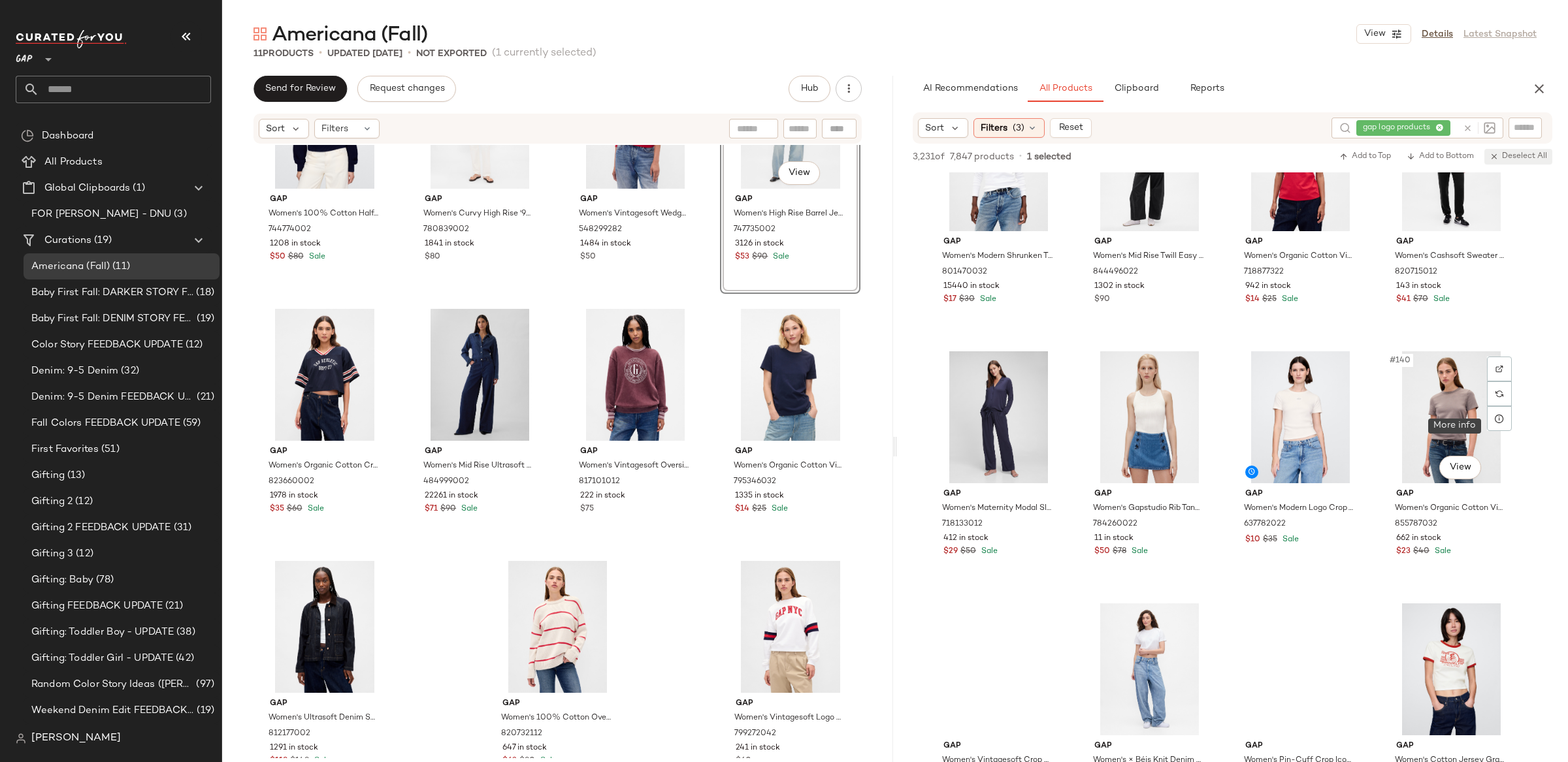
scroll to position [8396, 0]
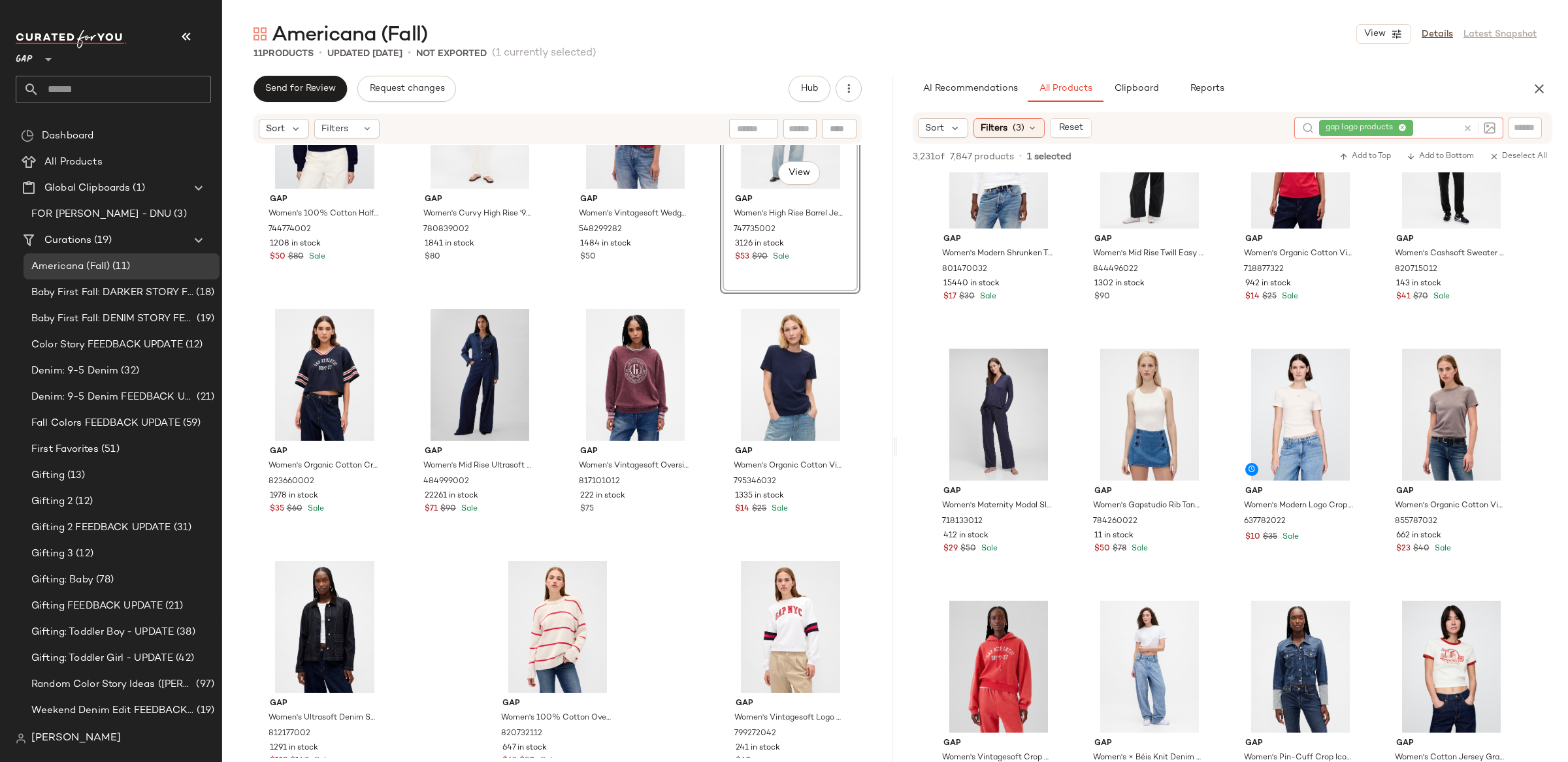
click at [1467, 128] on icon at bounding box center [1467, 128] width 9 height 9
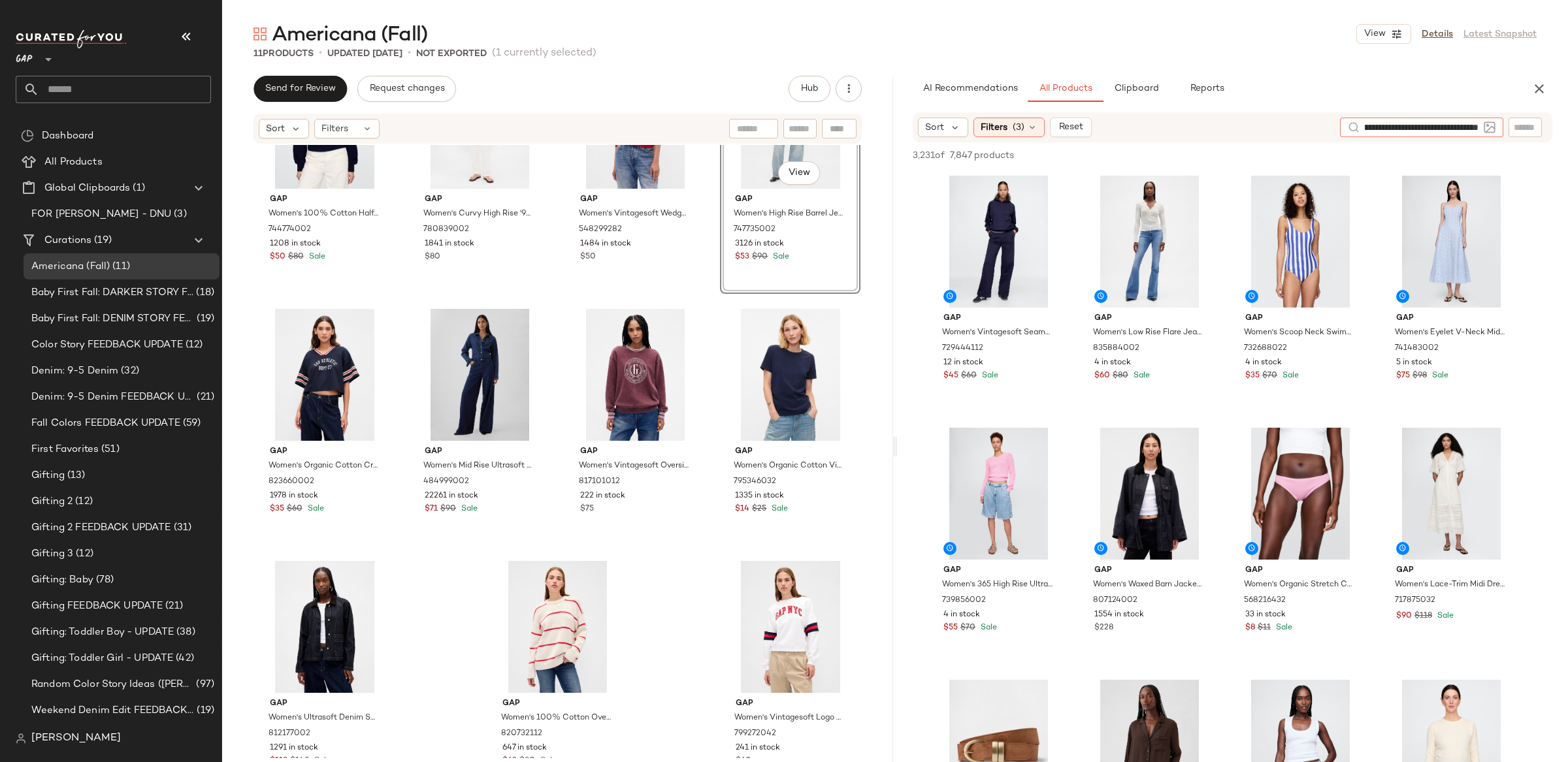
type input "**********"
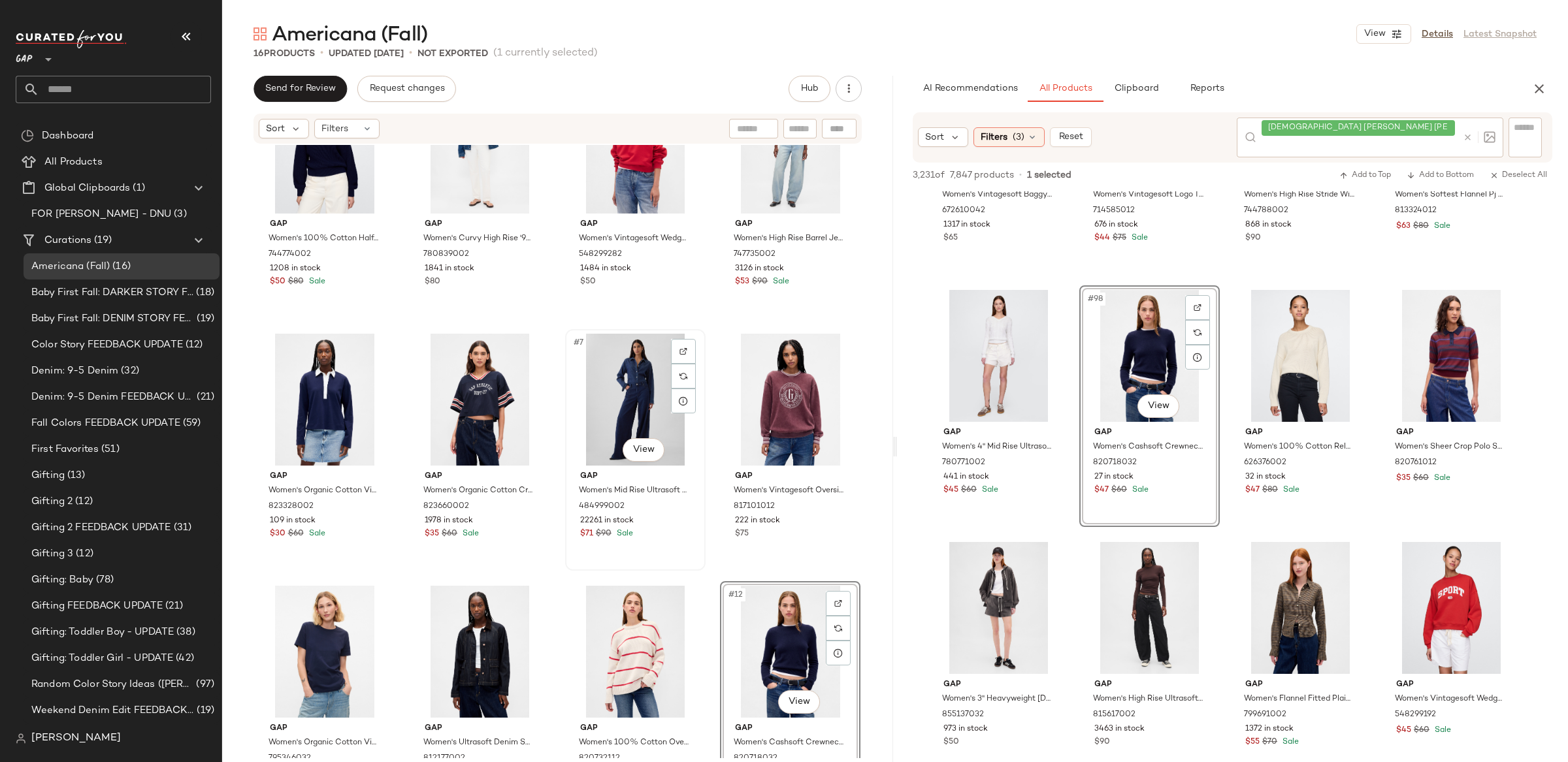
scroll to position [0, 0]
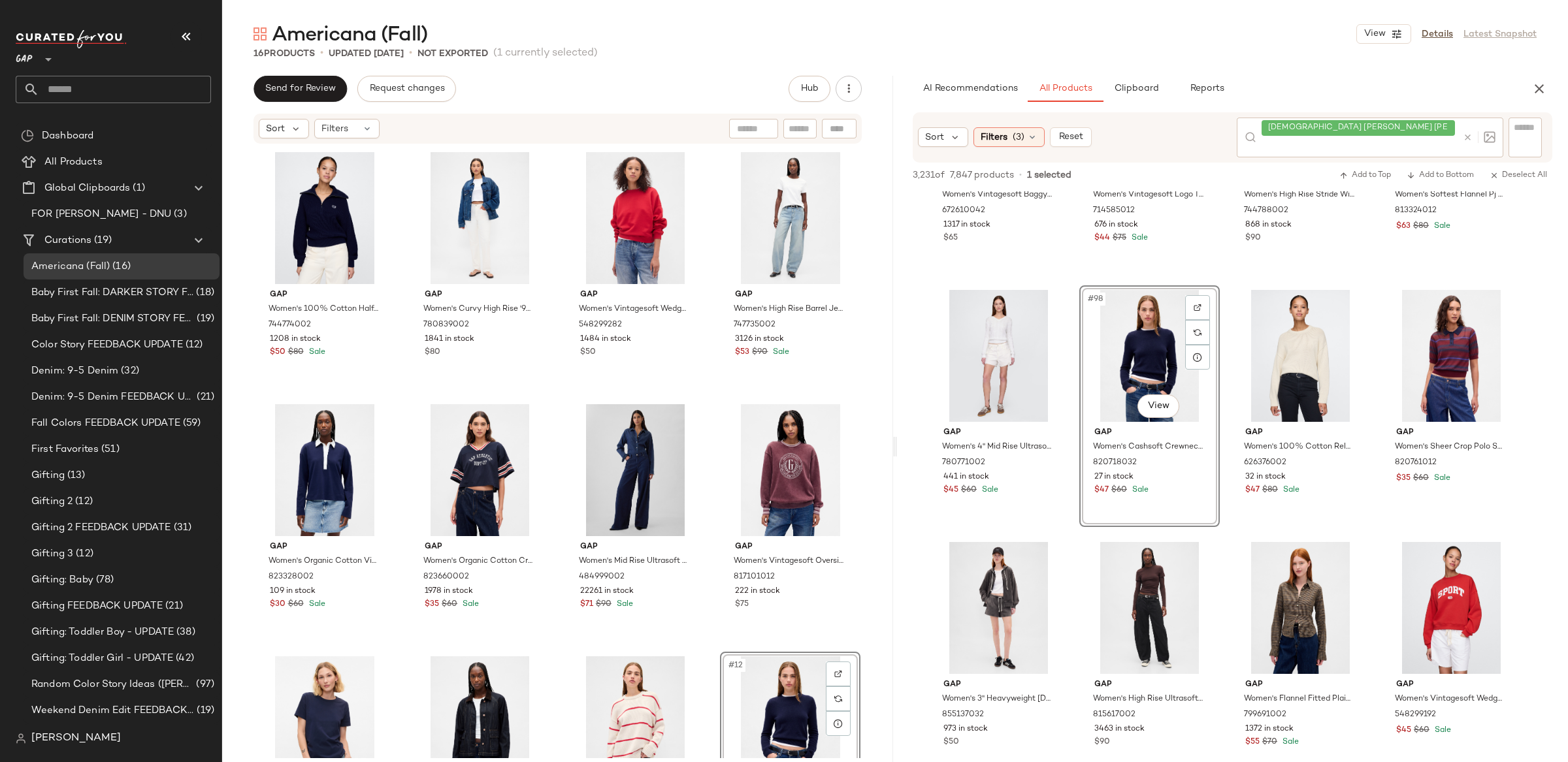
click at [1463, 127] on div at bounding box center [1477, 137] width 38 height 40
type input "*****"
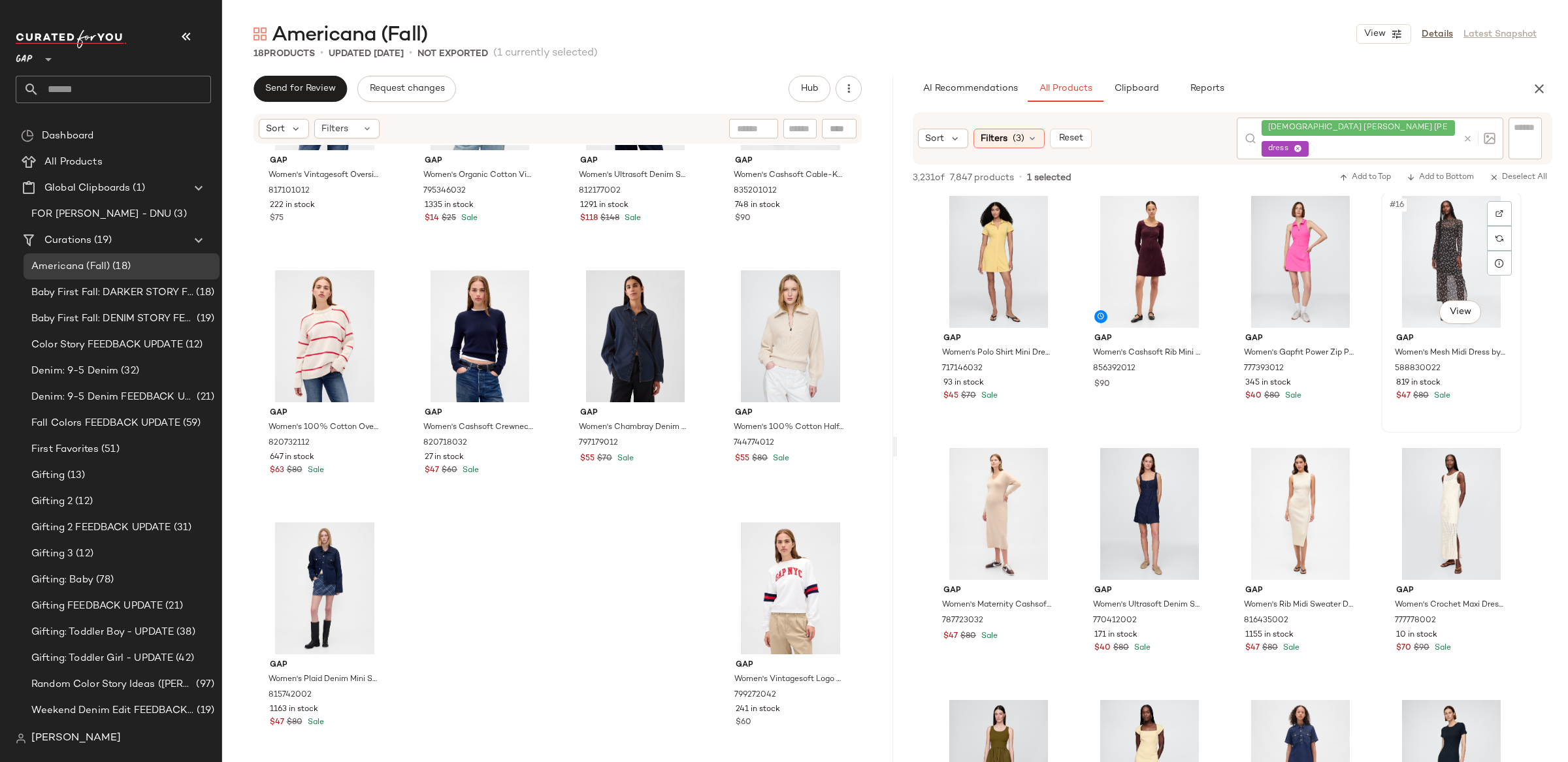
scroll to position [764, 0]
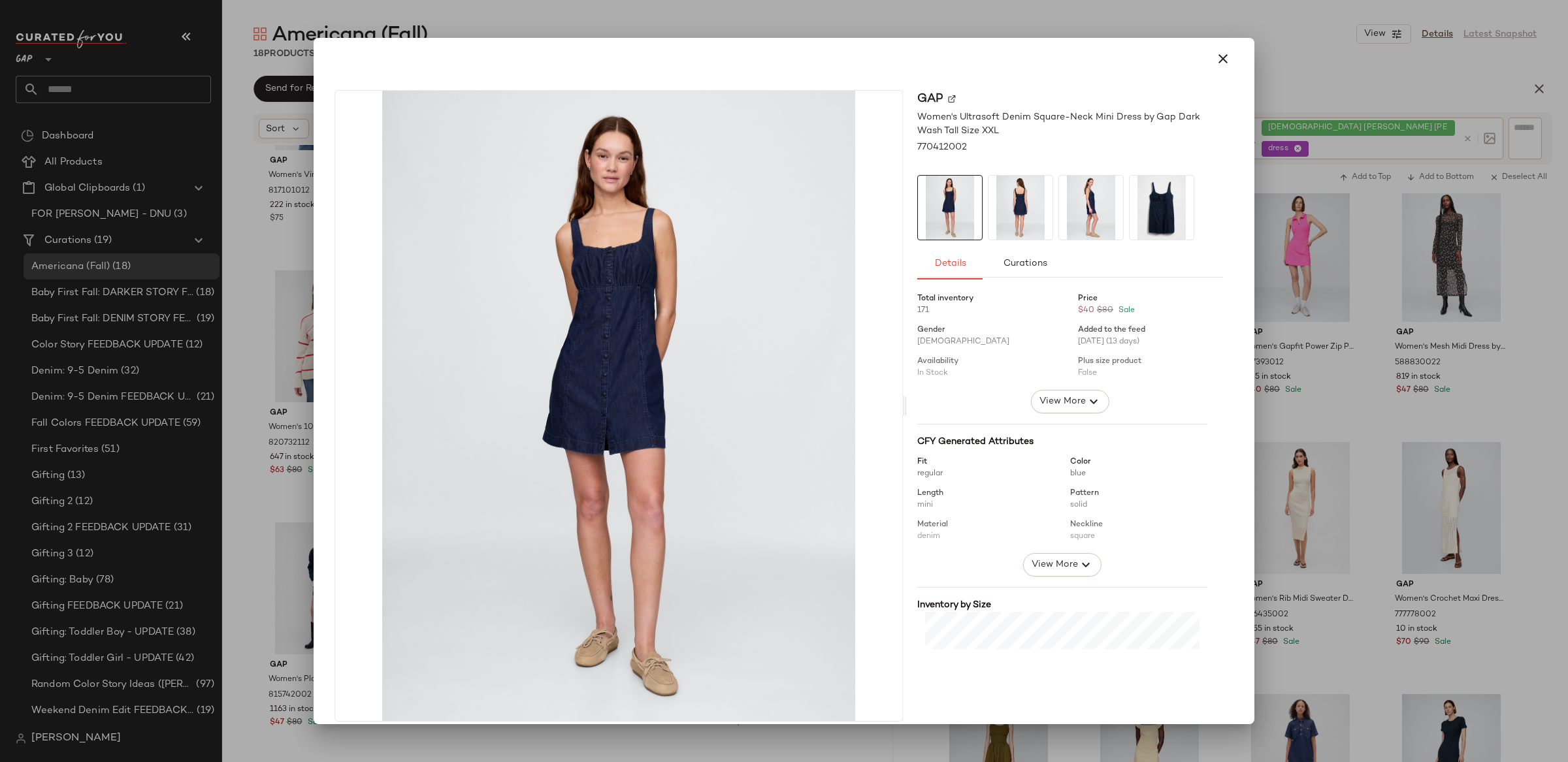
drag, startPoint x: 1218, startPoint y: 55, endPoint x: 1417, endPoint y: 203, distance: 248.0
click at [1218, 55] on icon "button" at bounding box center [1223, 59] width 16 height 16
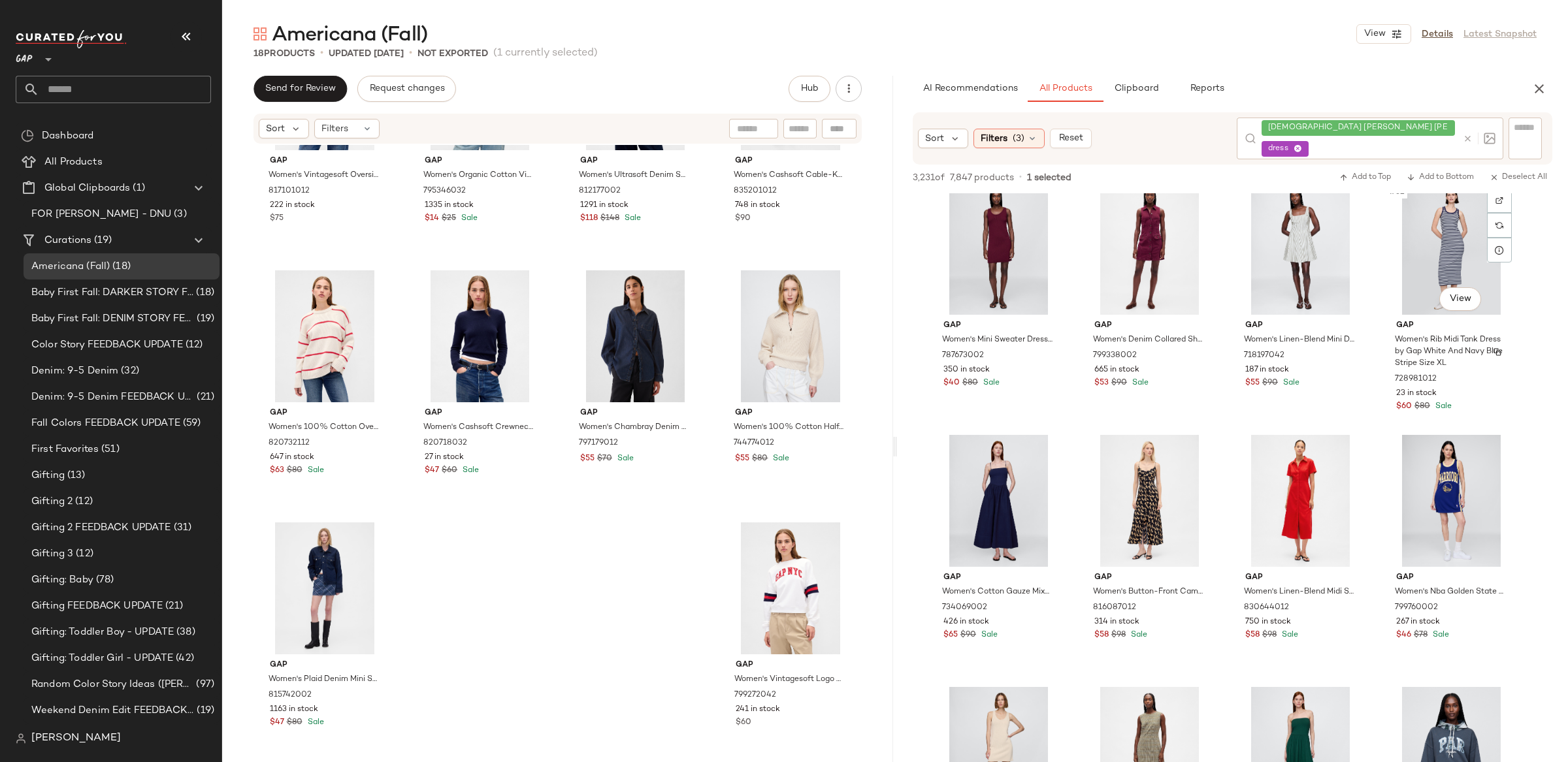
scroll to position [1781, 0]
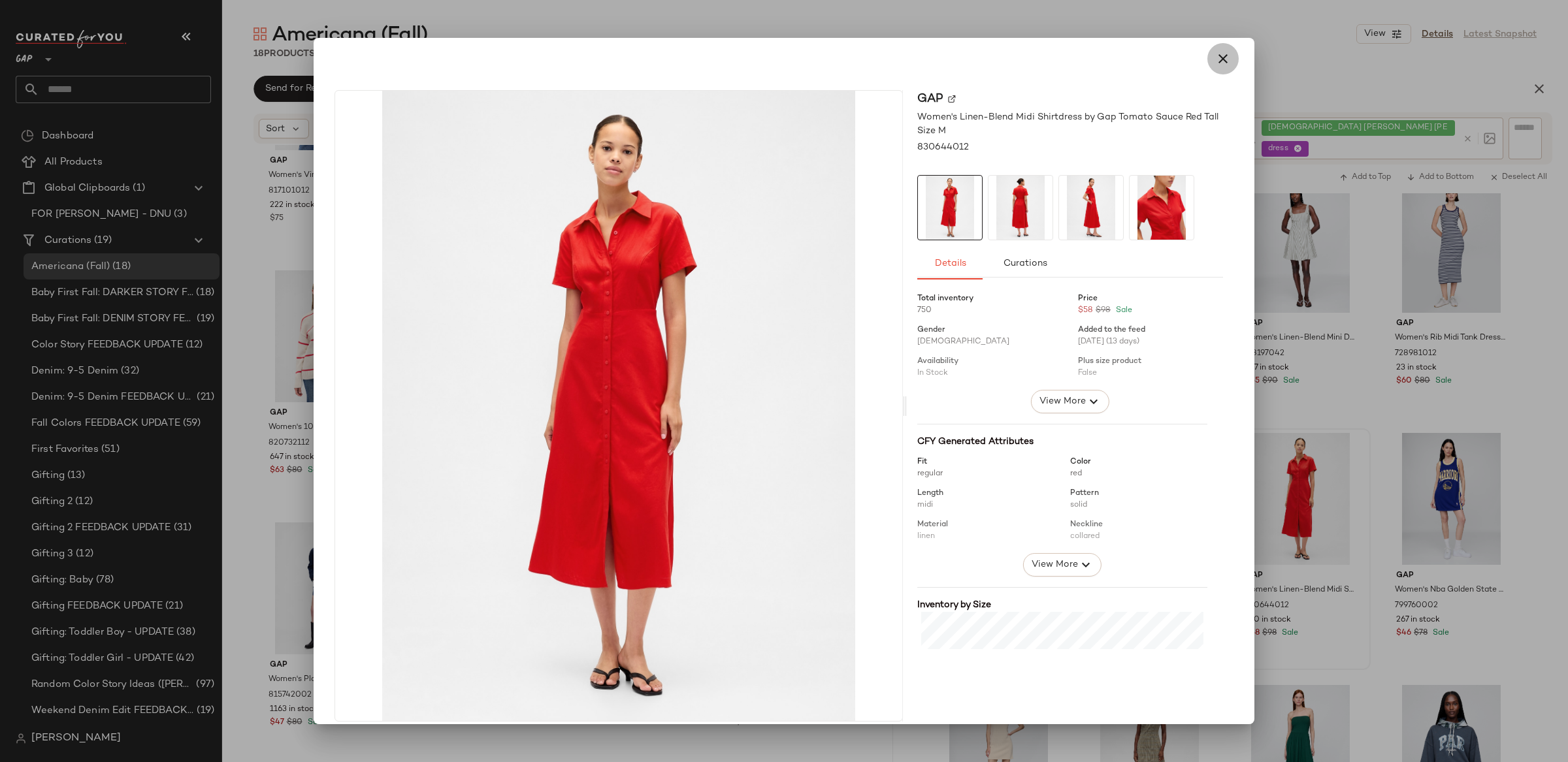
click at [1215, 59] on icon "button" at bounding box center [1223, 59] width 16 height 16
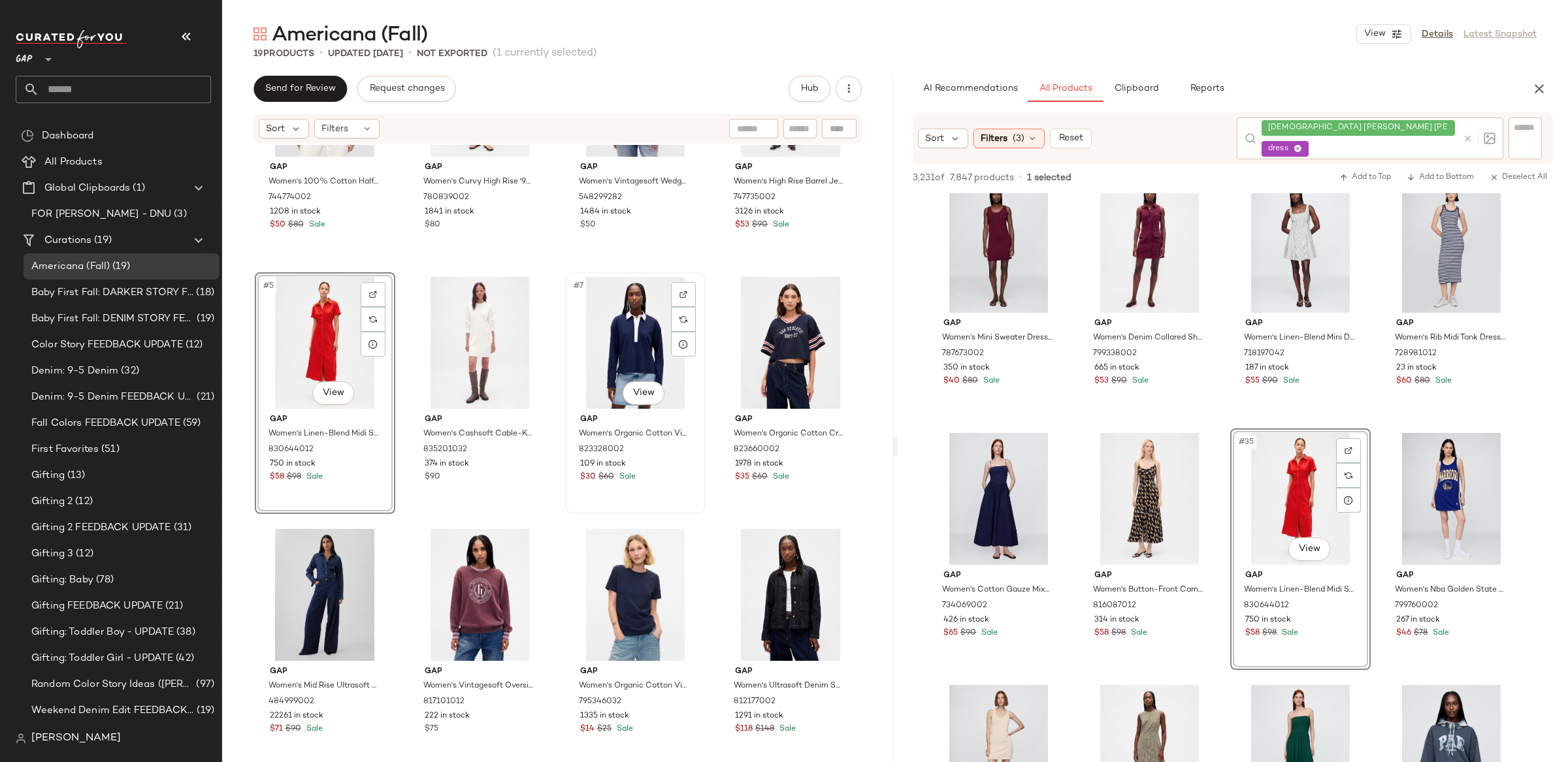
scroll to position [0, 0]
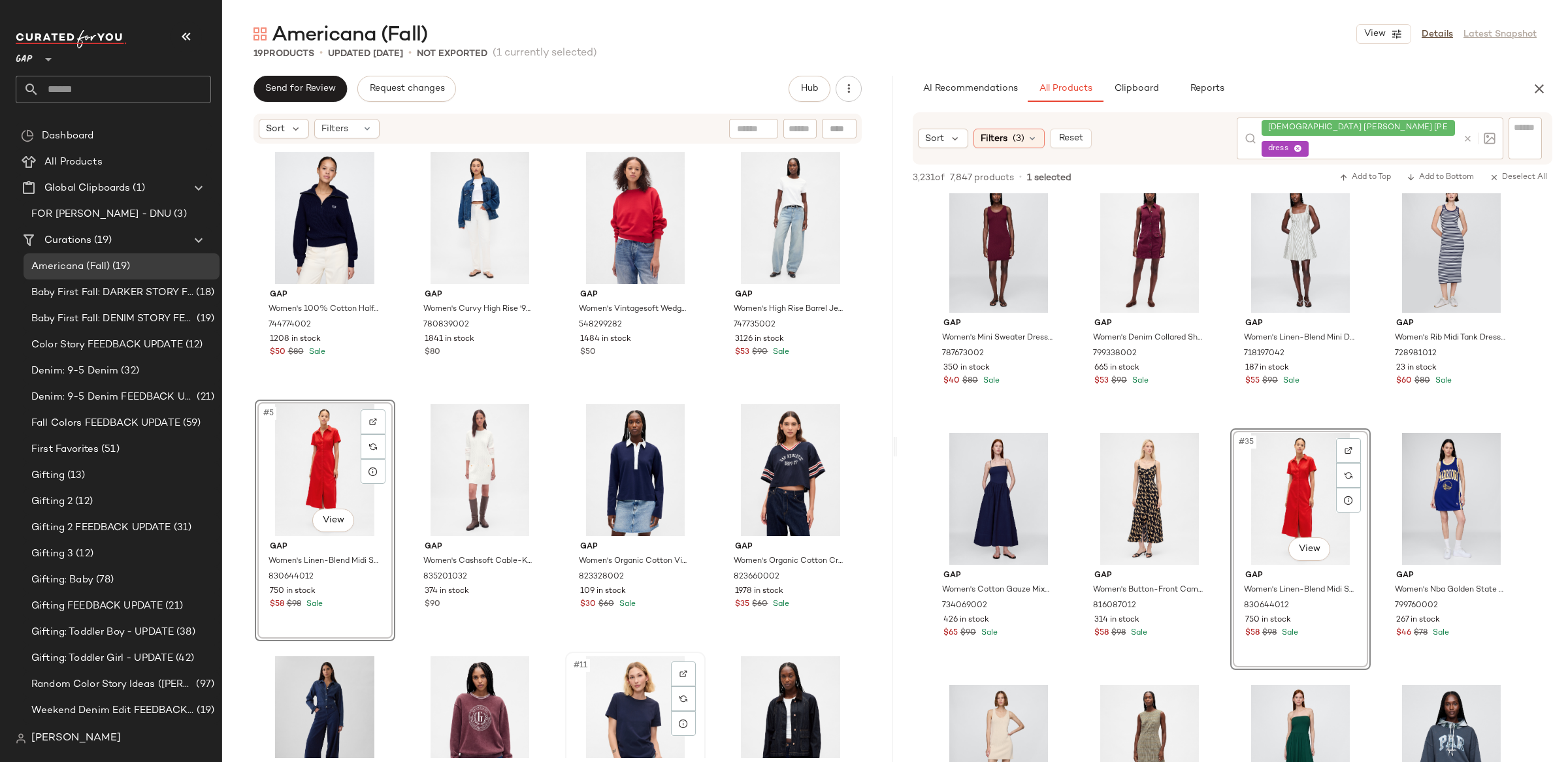
scroll to position [5, 0]
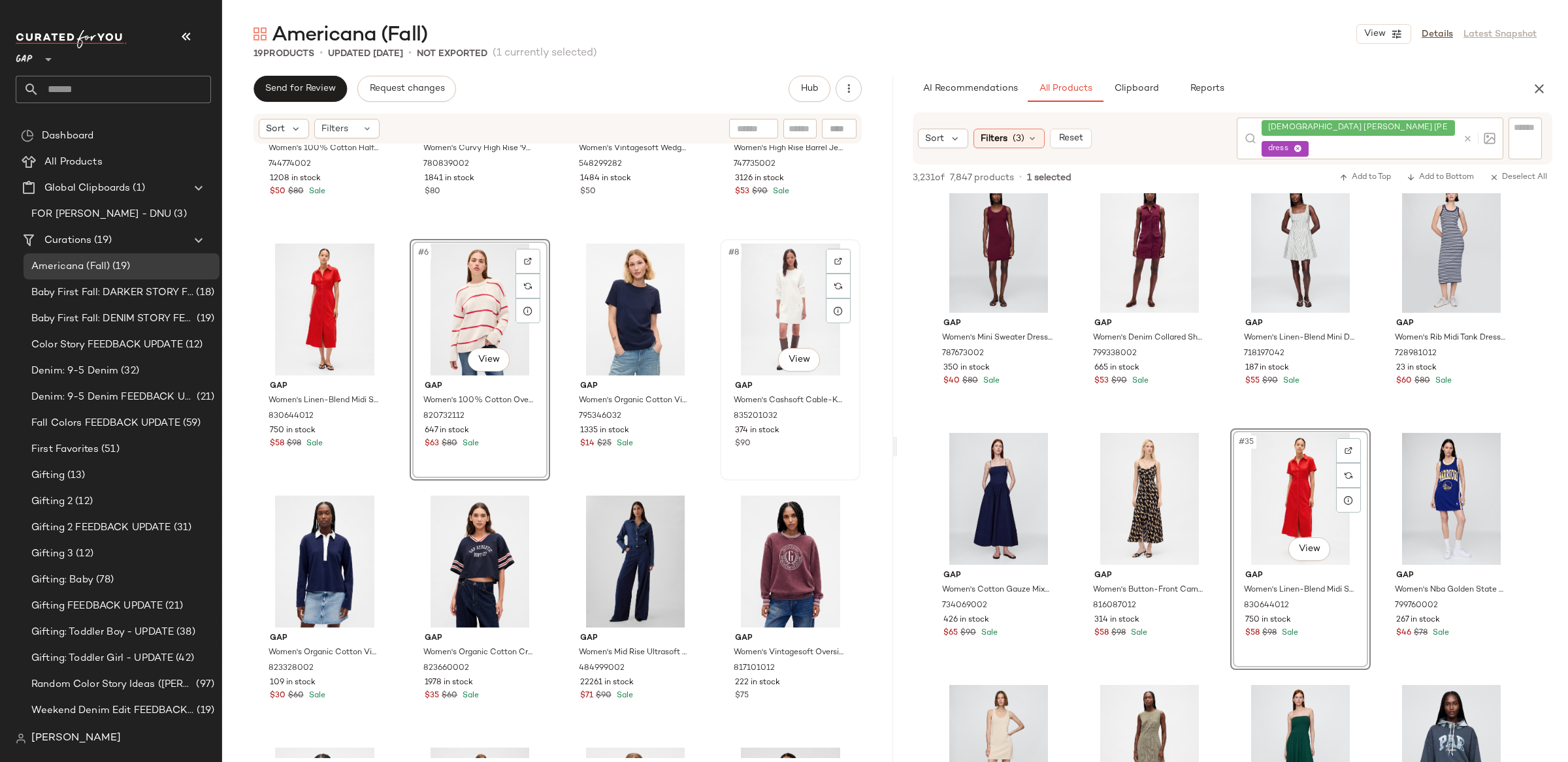
scroll to position [160, 0]
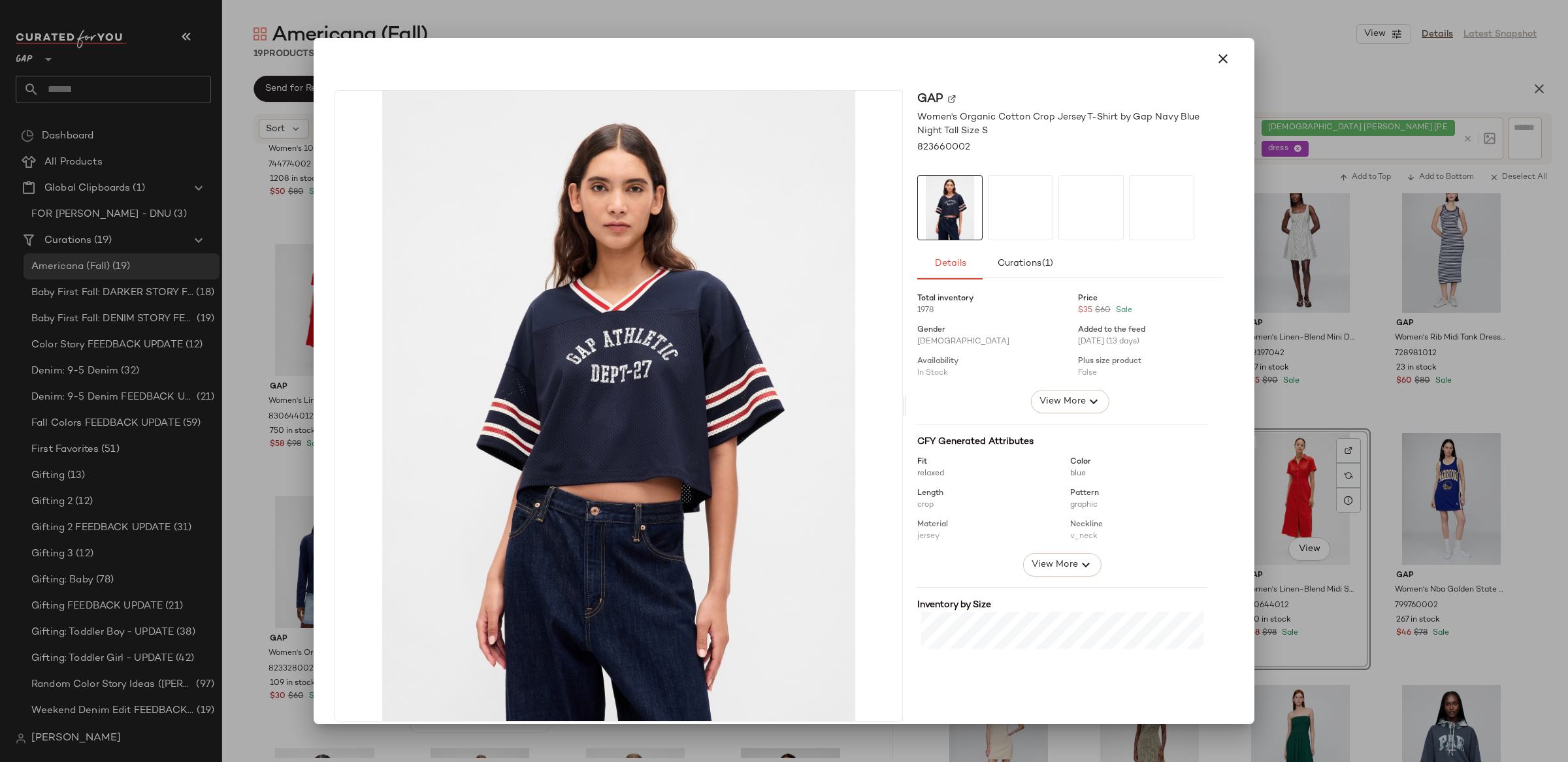
drag, startPoint x: 484, startPoint y: 596, endPoint x: 1195, endPoint y: 120, distance: 855.6
click at [1215, 60] on icon "button" at bounding box center [1223, 59] width 16 height 16
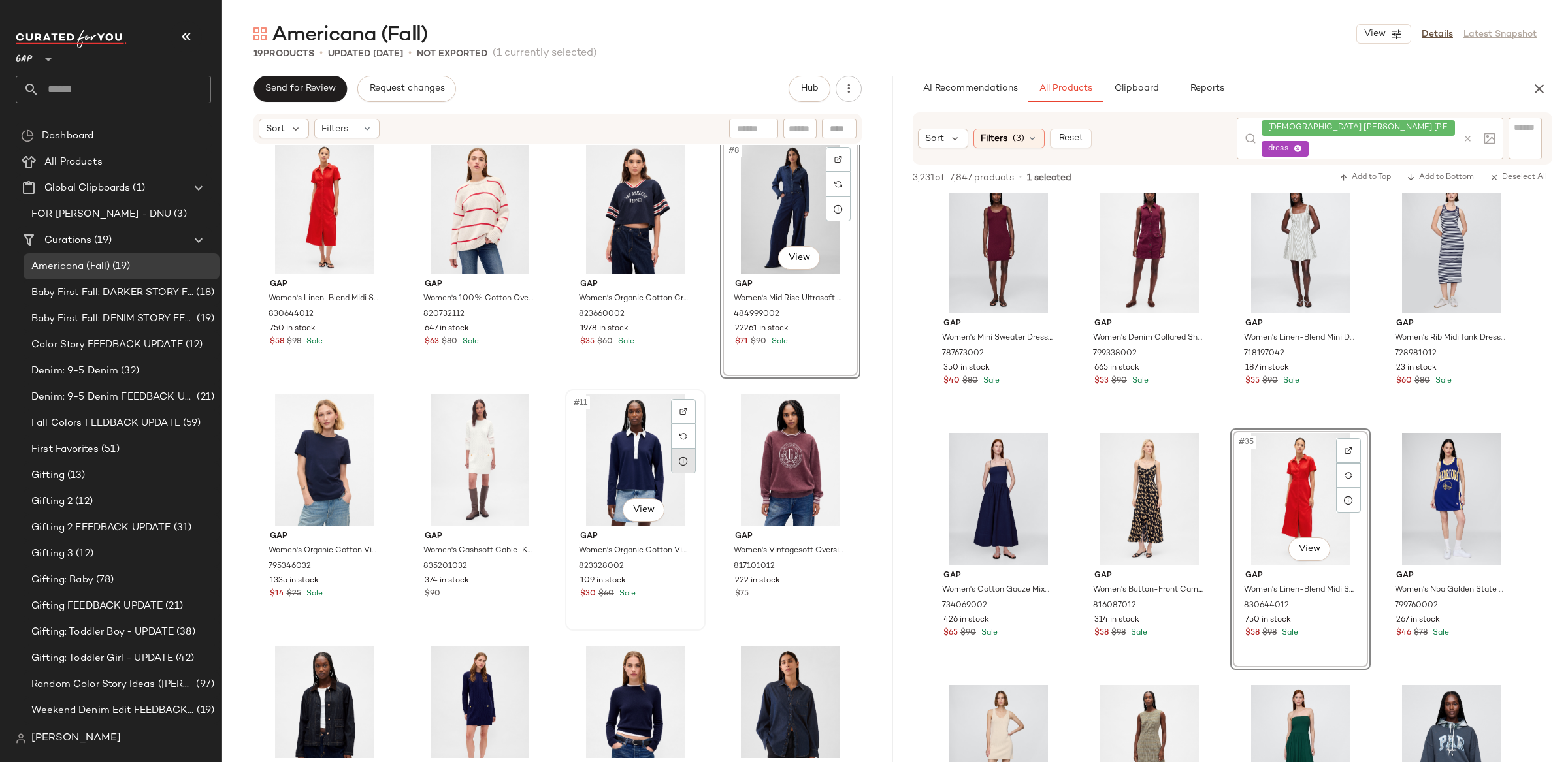
scroll to position [272, 0]
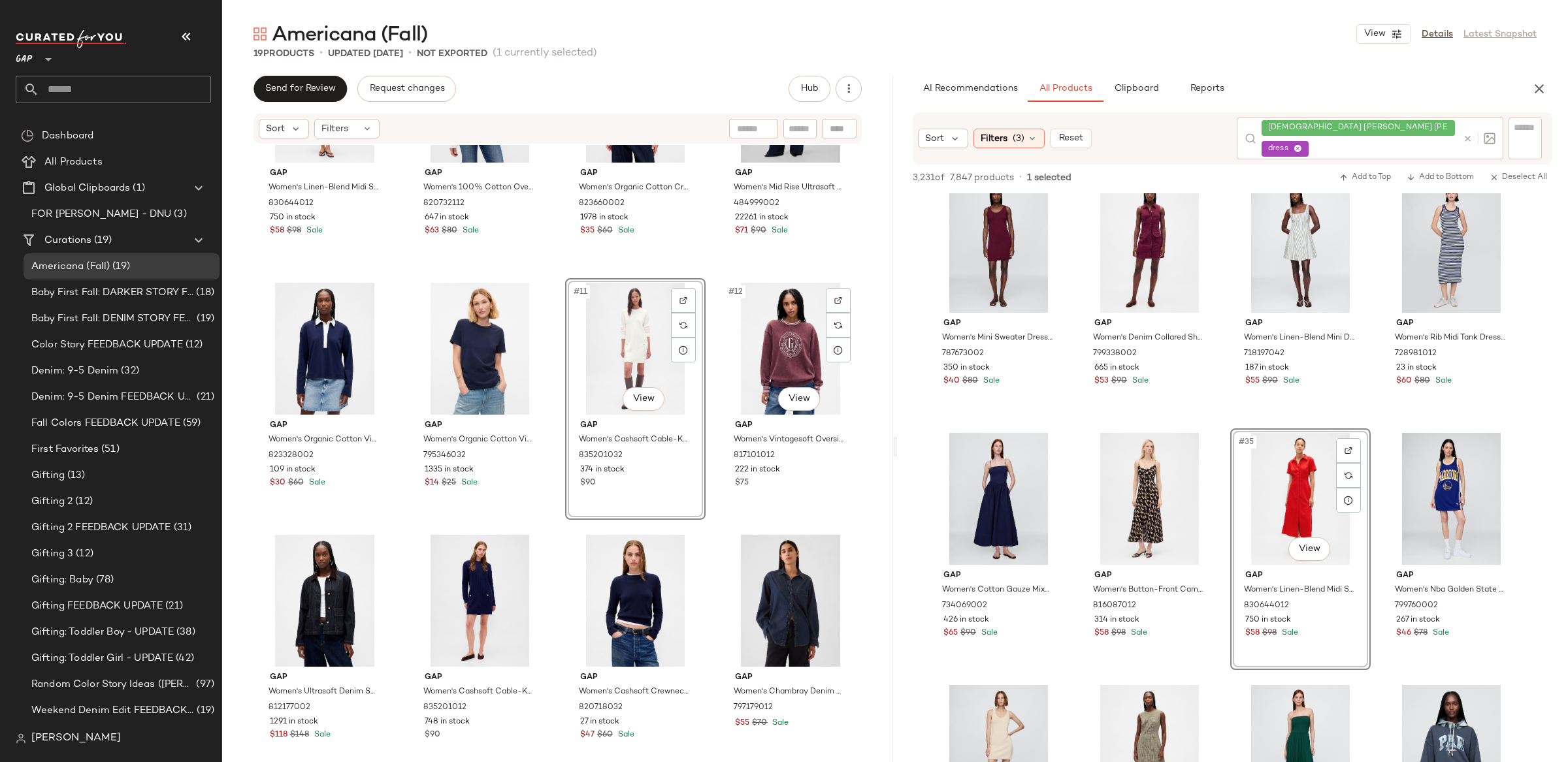
scroll to position [384, 0]
click at [1471, 139] on icon at bounding box center [1467, 138] width 9 height 9
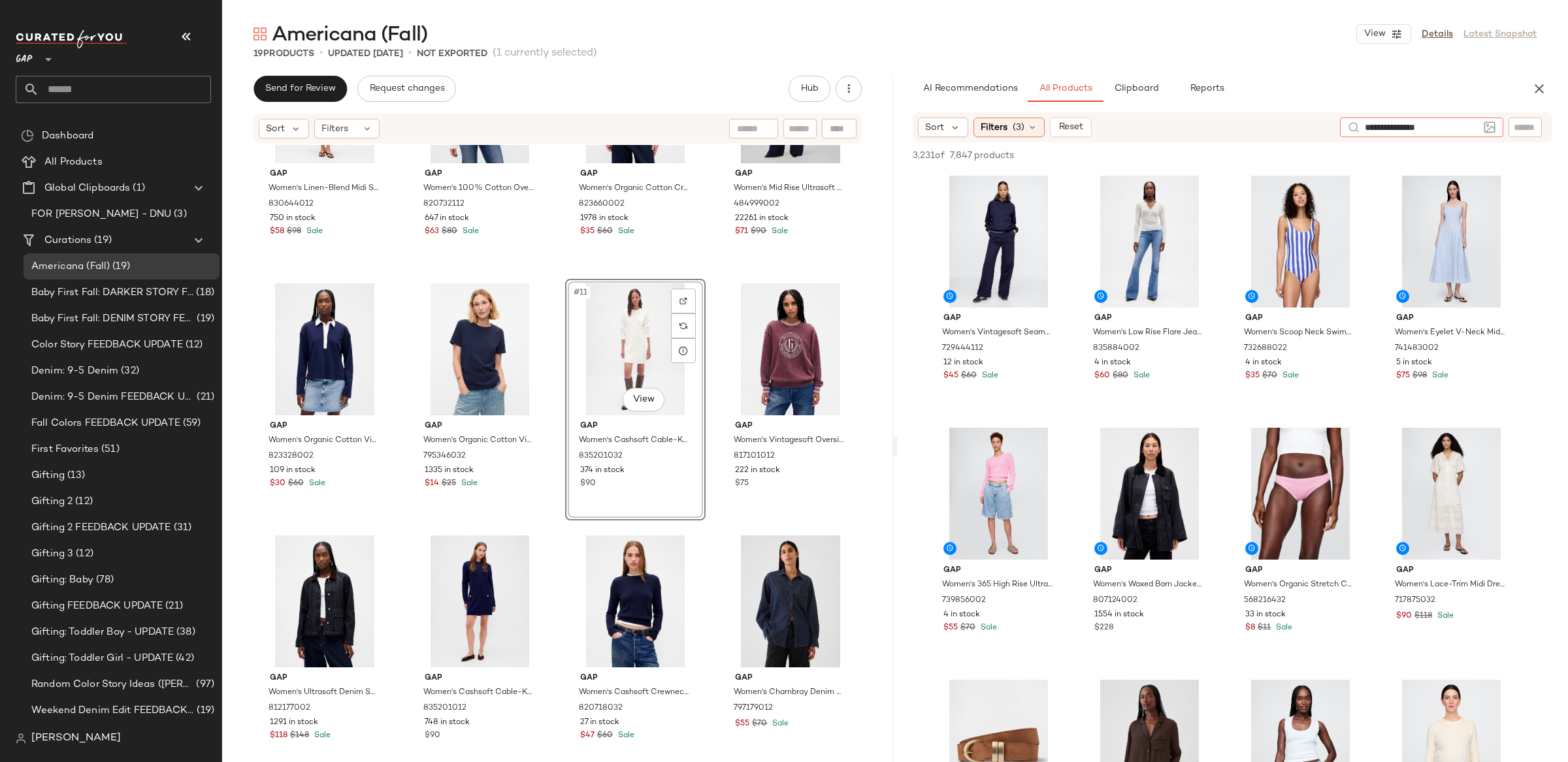
type input "**********"
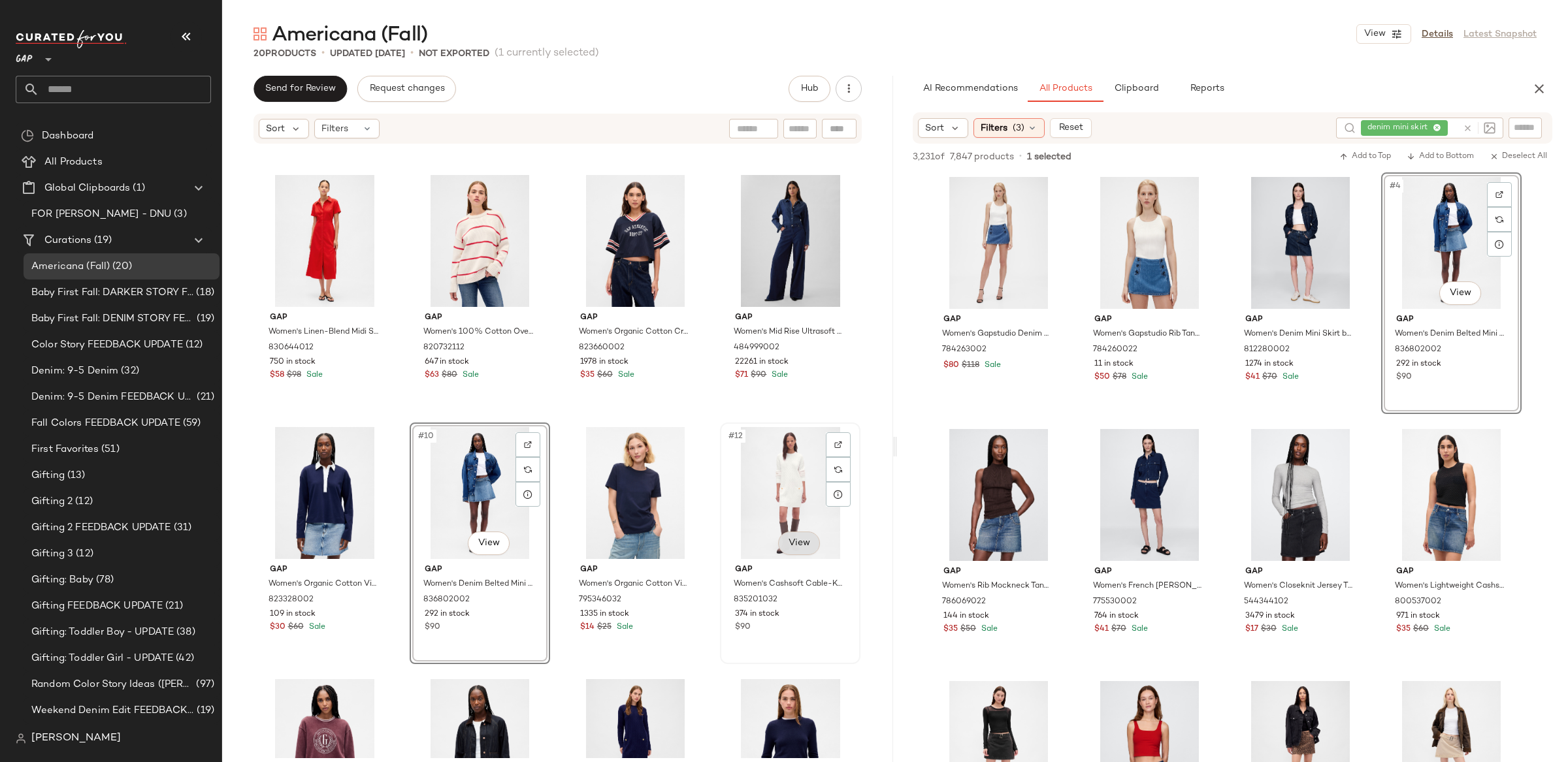
scroll to position [235, 0]
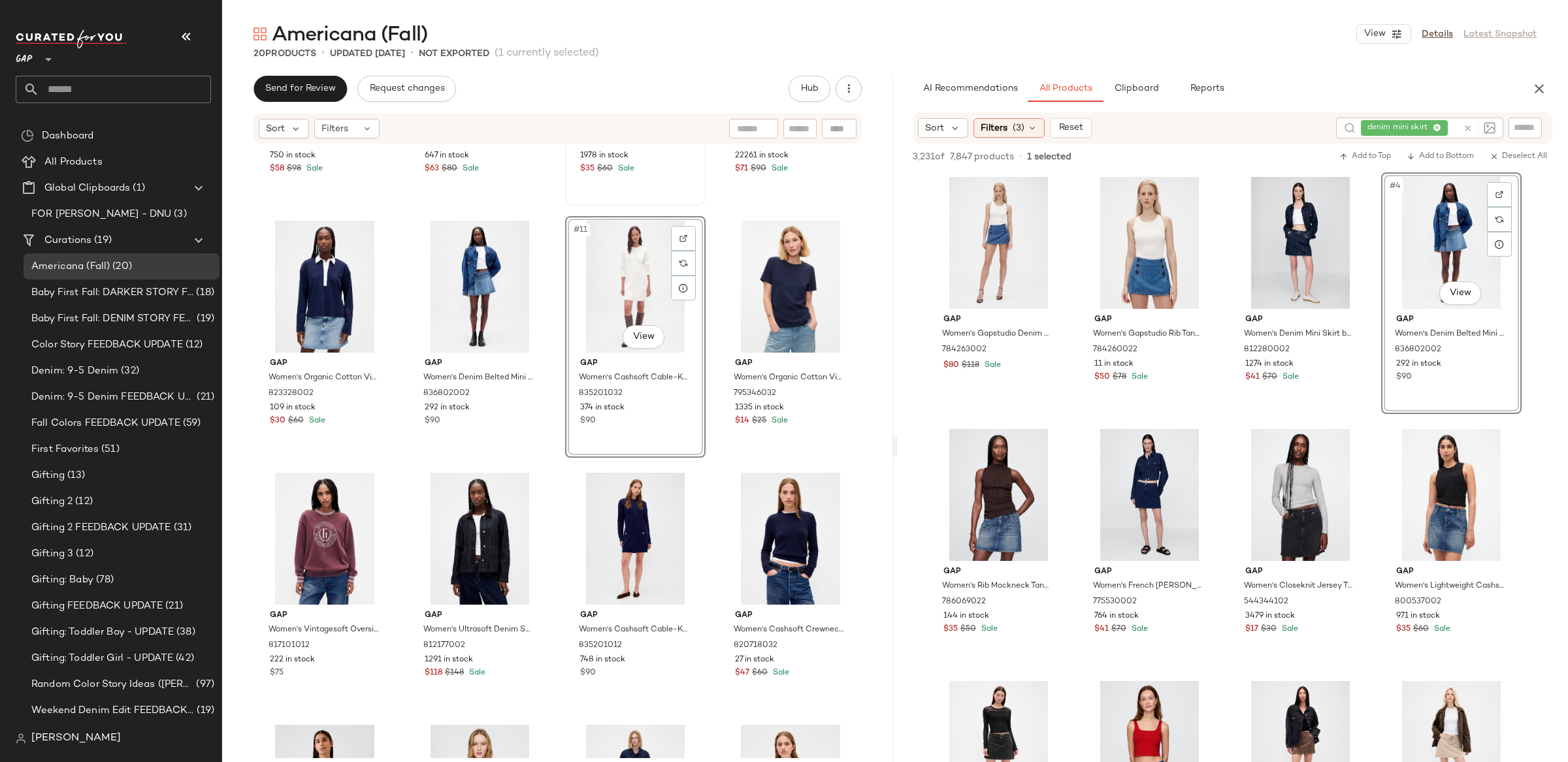
scroll to position [648, 0]
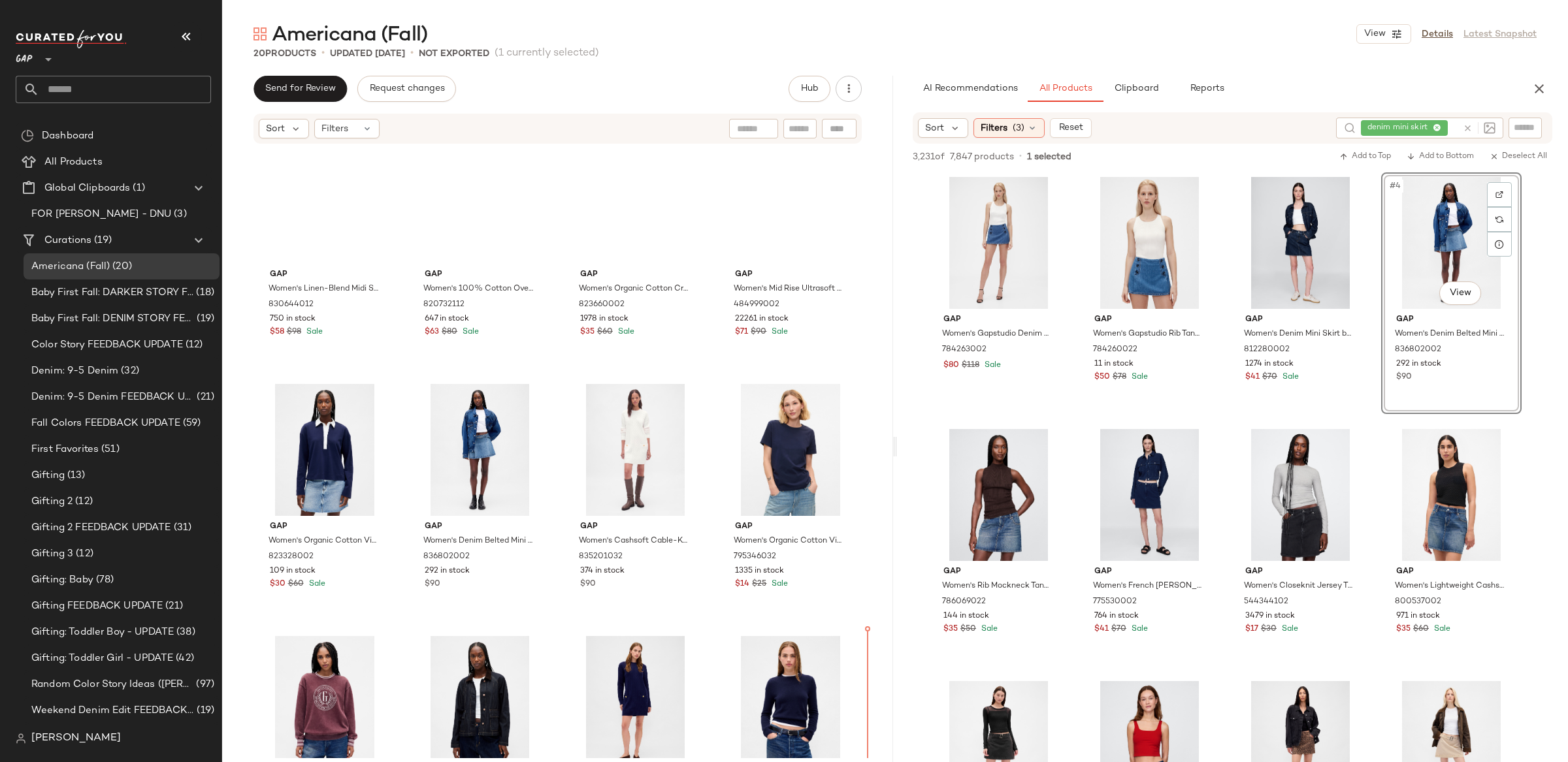
scroll to position [219, 0]
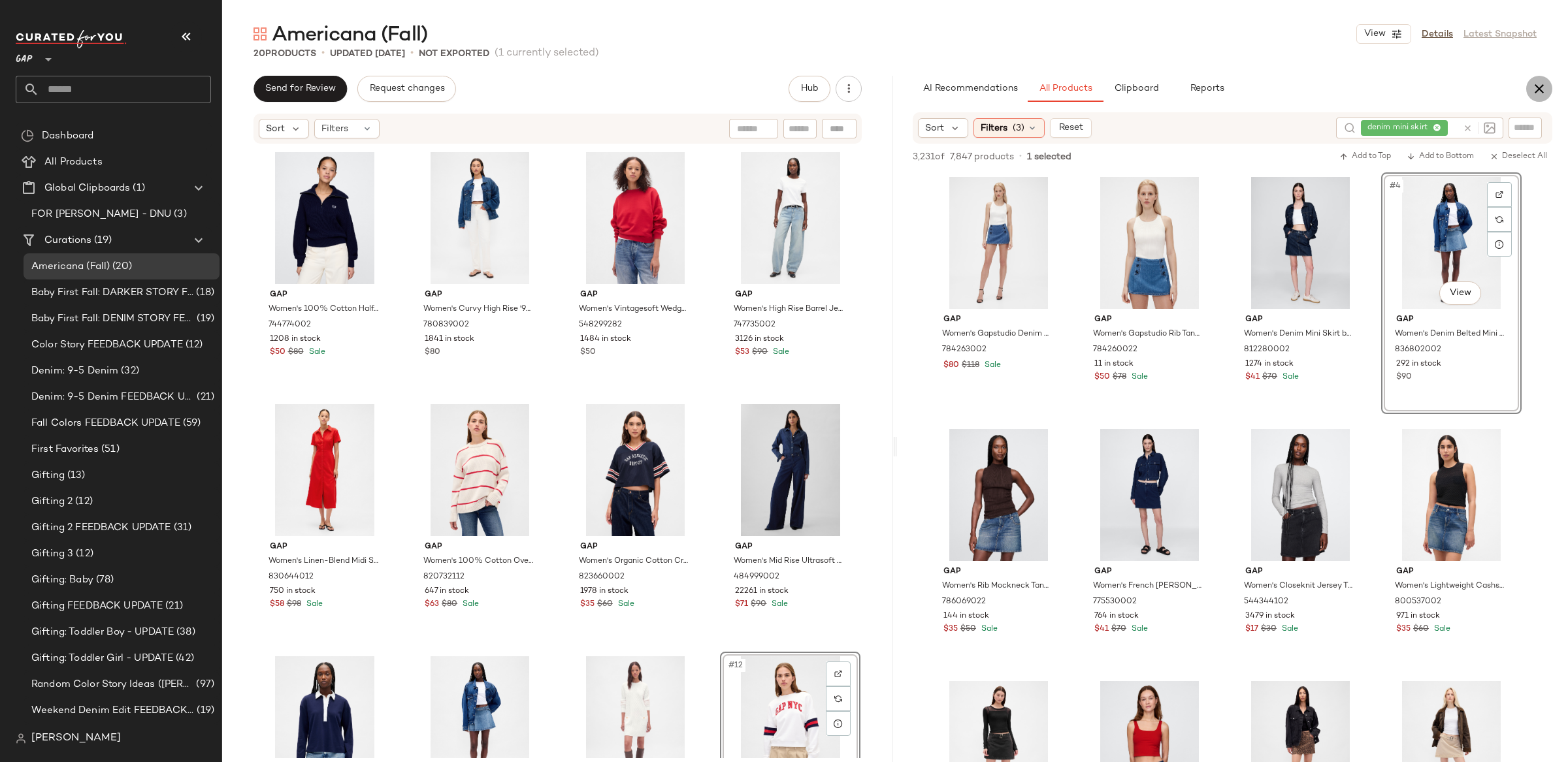
click at [1545, 91] on icon "button" at bounding box center [1539, 89] width 16 height 16
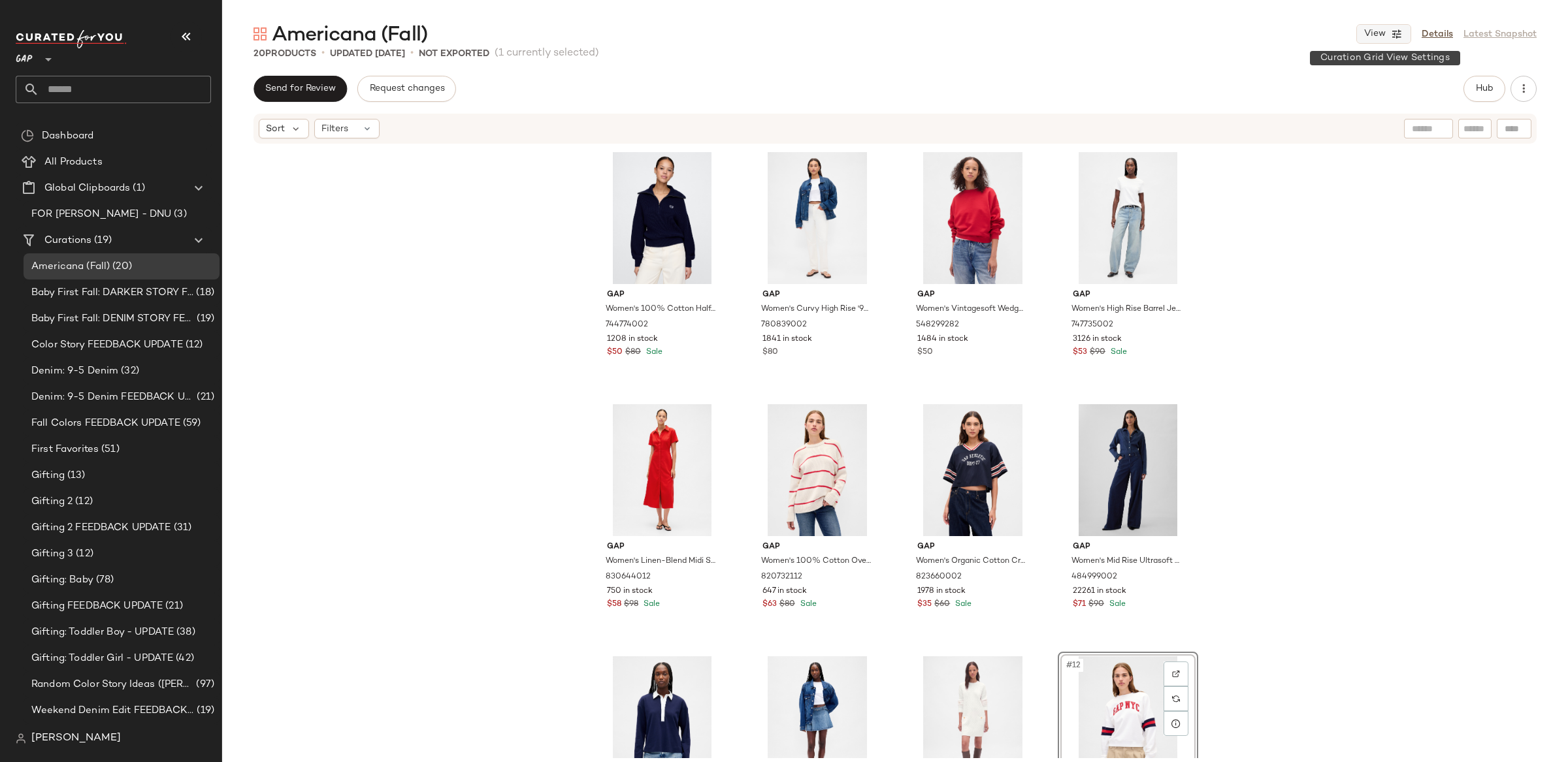
click at [1382, 34] on span "View" at bounding box center [1374, 34] width 22 height 10
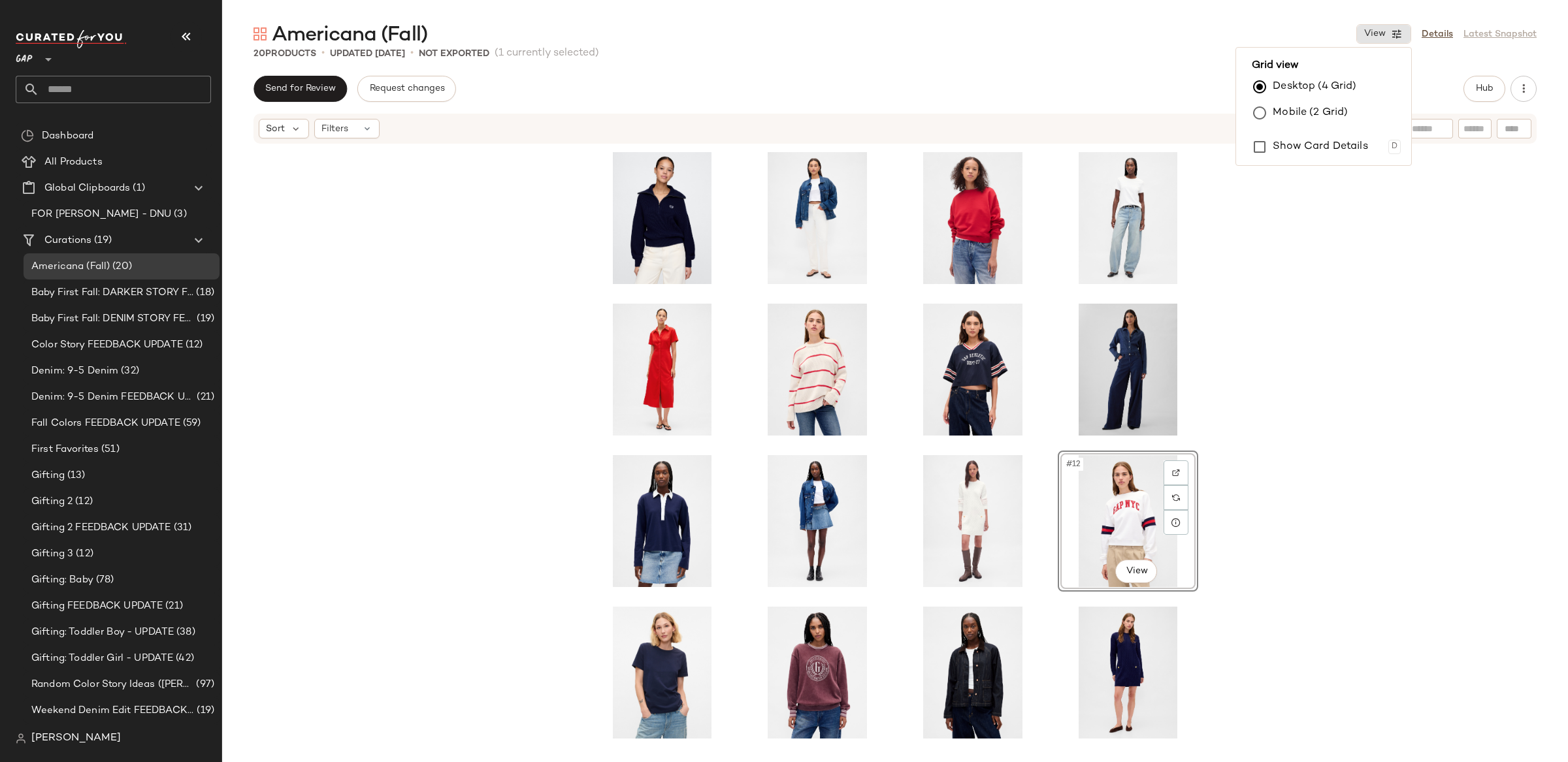
drag, startPoint x: 1417, startPoint y: 396, endPoint x: 1440, endPoint y: 177, distance: 220.2
click at [1417, 396] on div "#12 View" at bounding box center [894, 451] width 1345 height 613
